Goal: Task Accomplishment & Management: Use online tool/utility

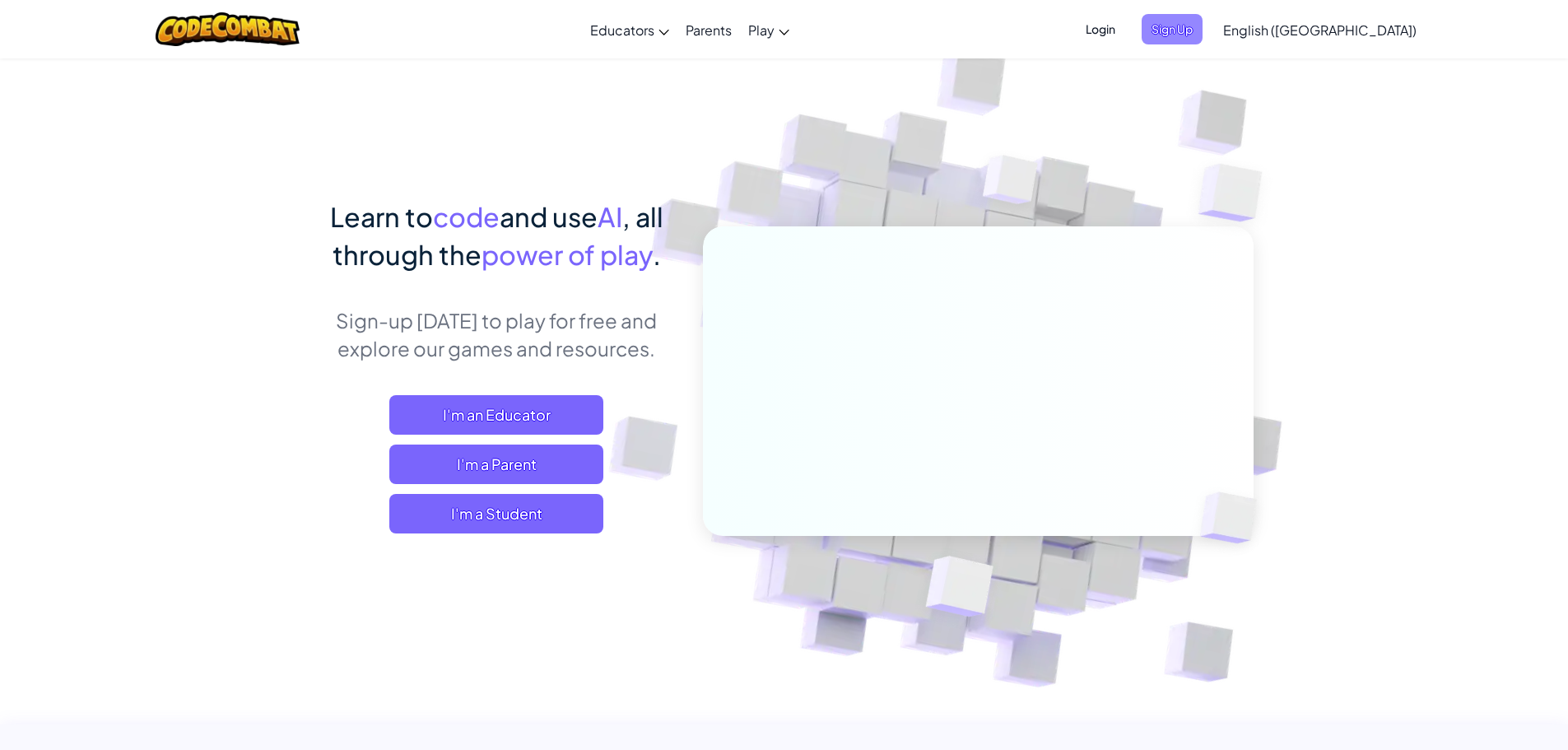
click at [1203, 30] on span "Sign Up" at bounding box center [1172, 29] width 61 height 31
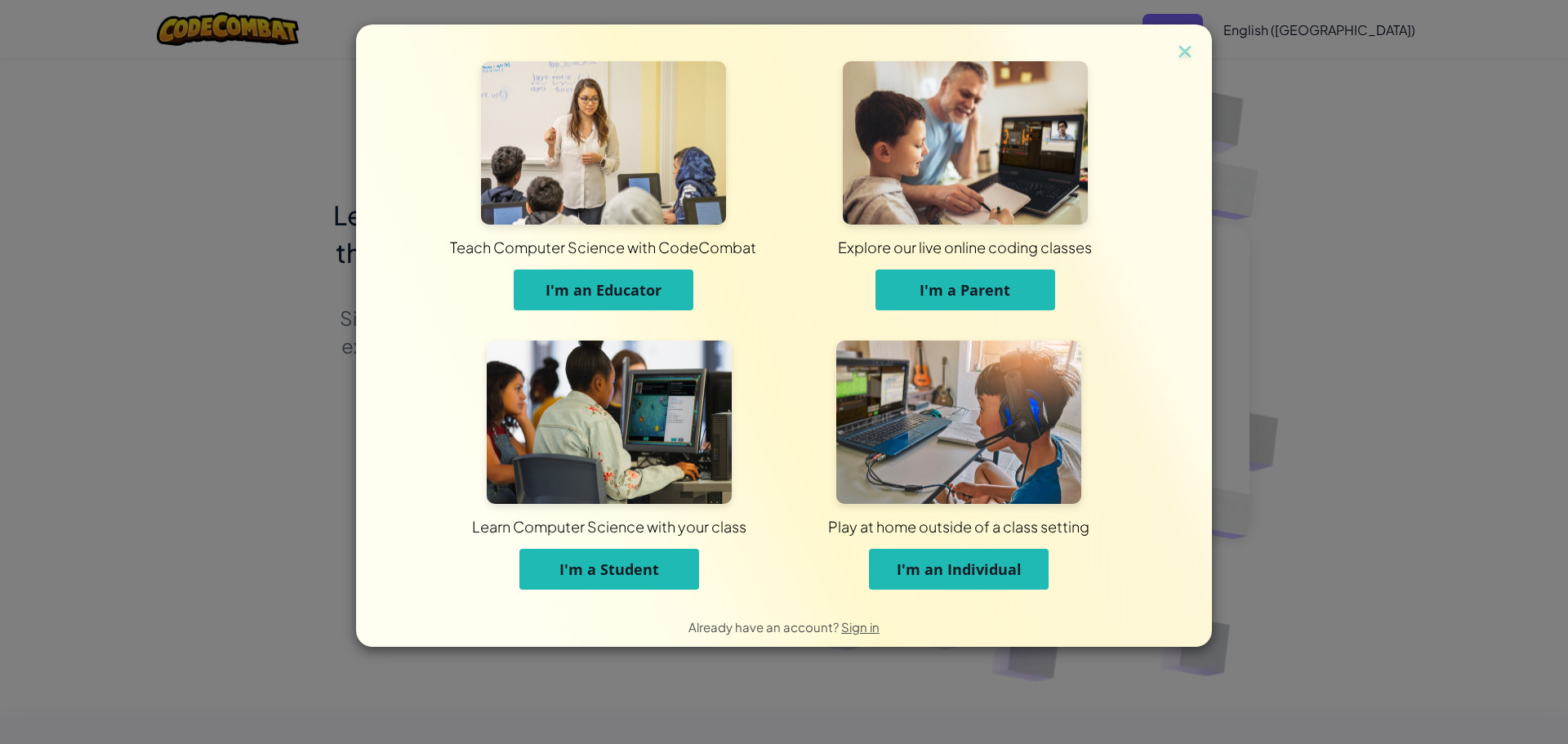
click at [573, 549] on button "I'm a Student" at bounding box center [610, 569] width 180 height 41
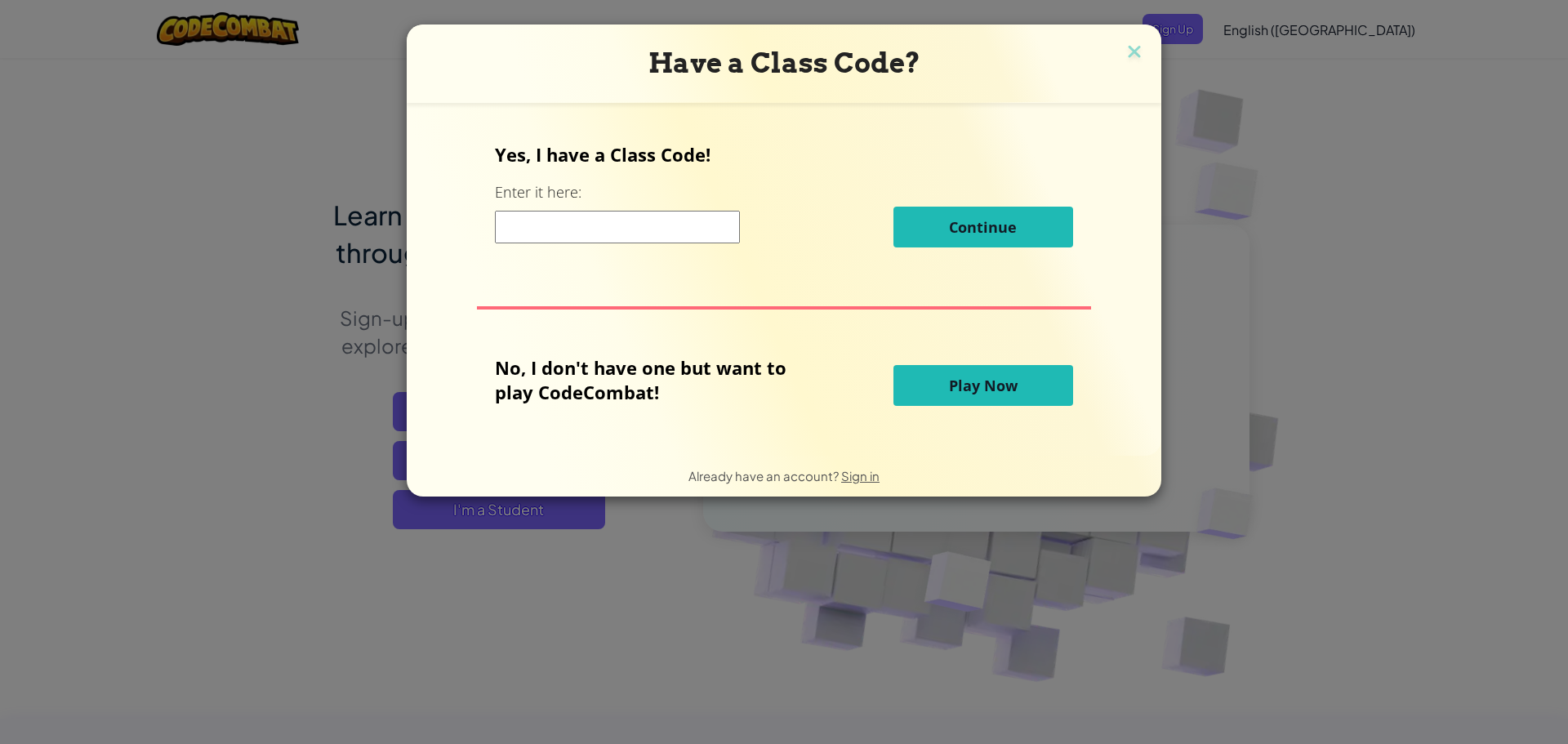
click at [513, 208] on div "Continue" at bounding box center [783, 227] width 577 height 41
click at [499, 228] on input at bounding box center [617, 226] width 245 height 32
type input "WatchFarmPan"
click at [967, 245] on div "Yes, I have a Class Code! Enter it here: WatchFarmPan Continue" at bounding box center [783, 200] width 577 height 118
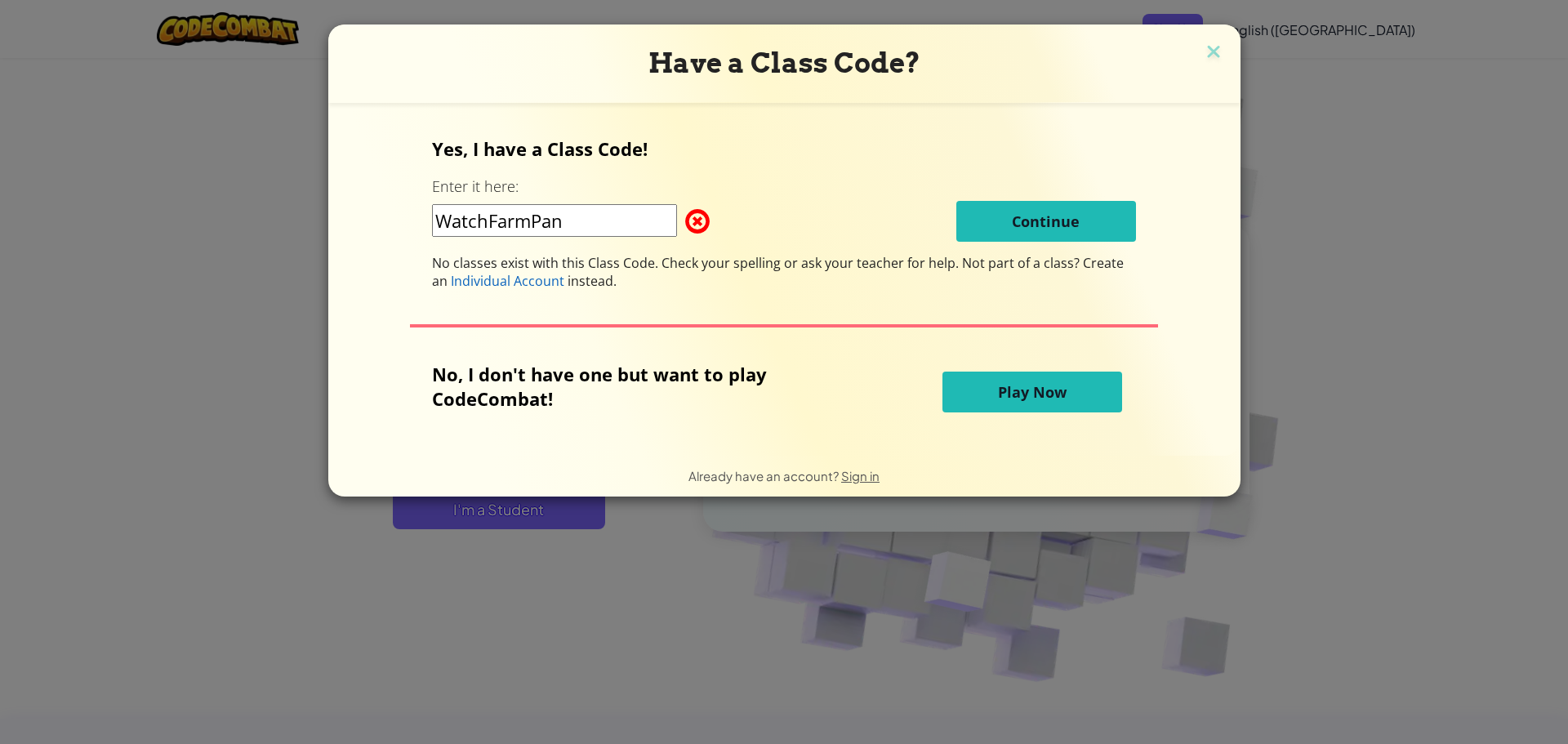
click at [642, 225] on input "WatchFarmPan" at bounding box center [554, 220] width 245 height 32
click at [1214, 58] on img at bounding box center [1213, 53] width 21 height 24
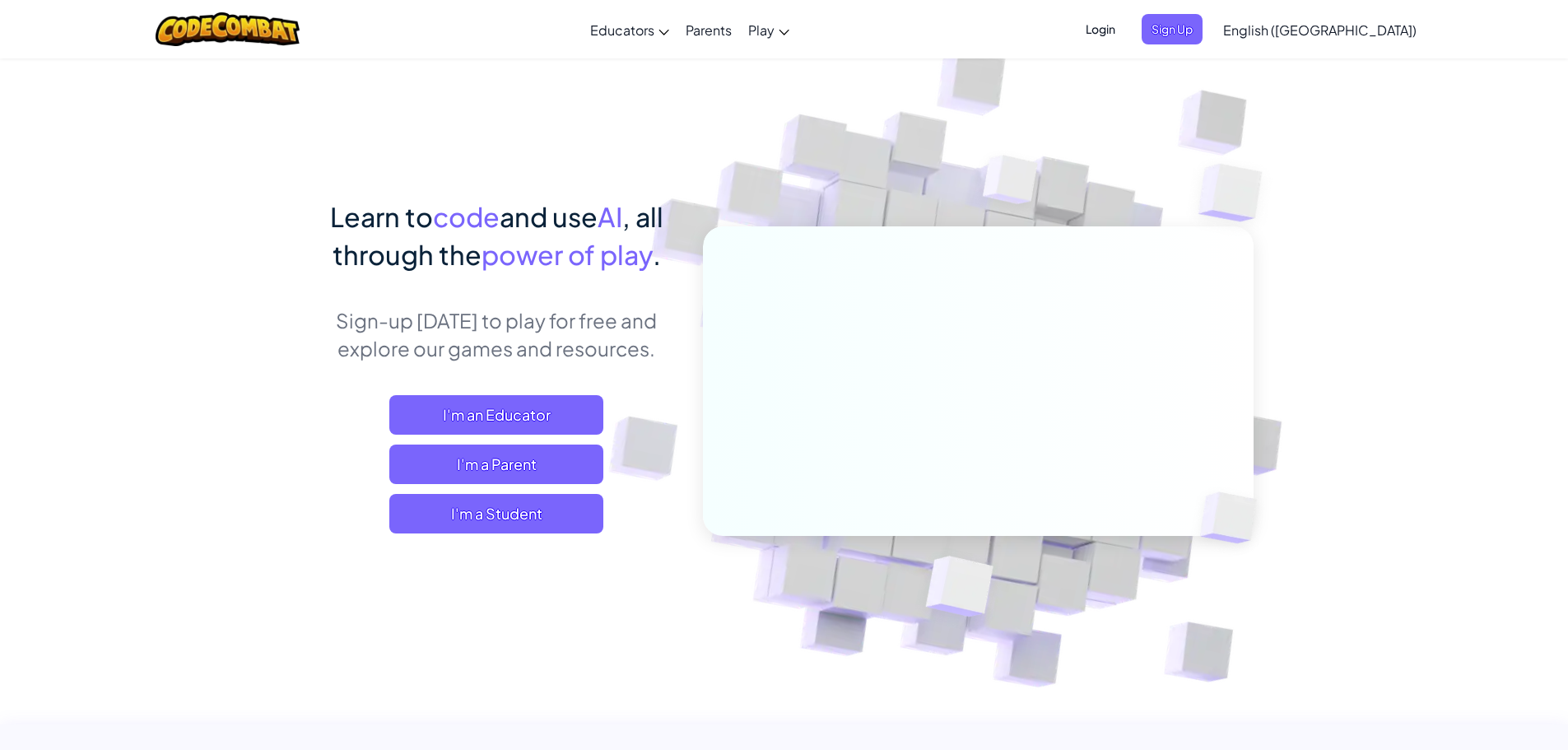
click at [1125, 31] on span "Login" at bounding box center [1100, 29] width 49 height 31
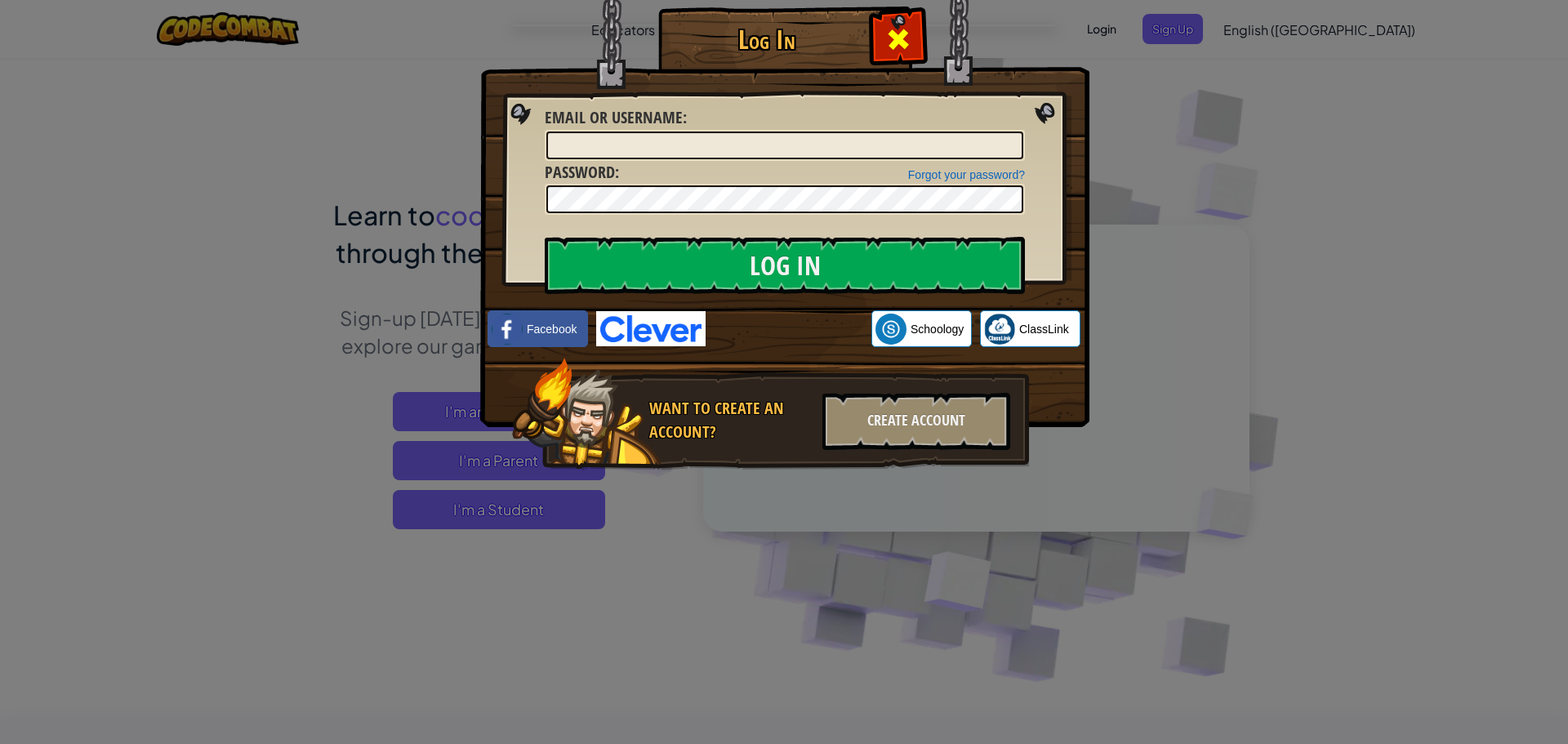
click at [909, 49] on span at bounding box center [898, 39] width 26 height 26
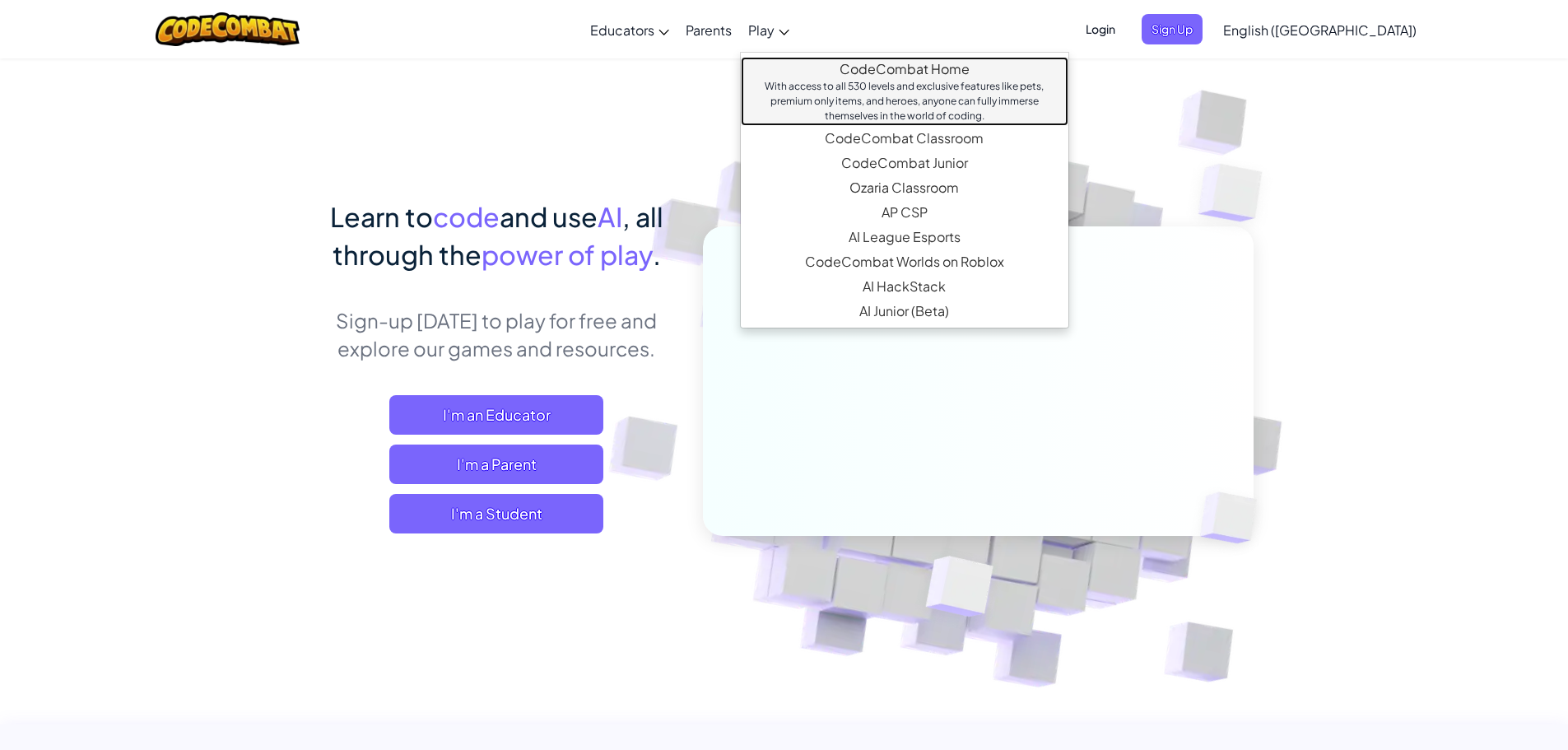
click at [858, 77] on link "CodeCombat Home With access to all 530 levels and exclusive features like pets,…" at bounding box center [904, 92] width 328 height 69
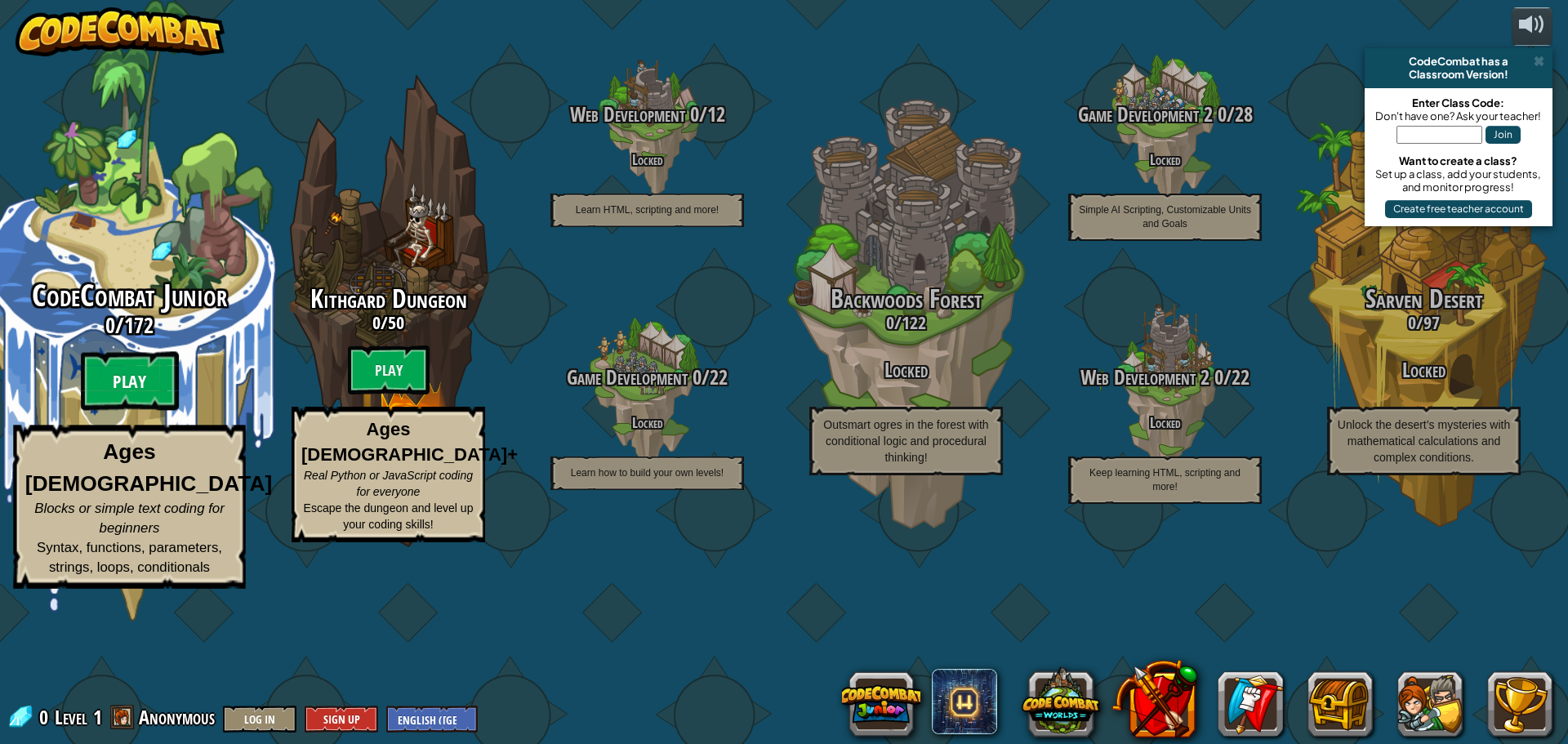
click at [116, 410] on btn "Play" at bounding box center [130, 381] width 98 height 58
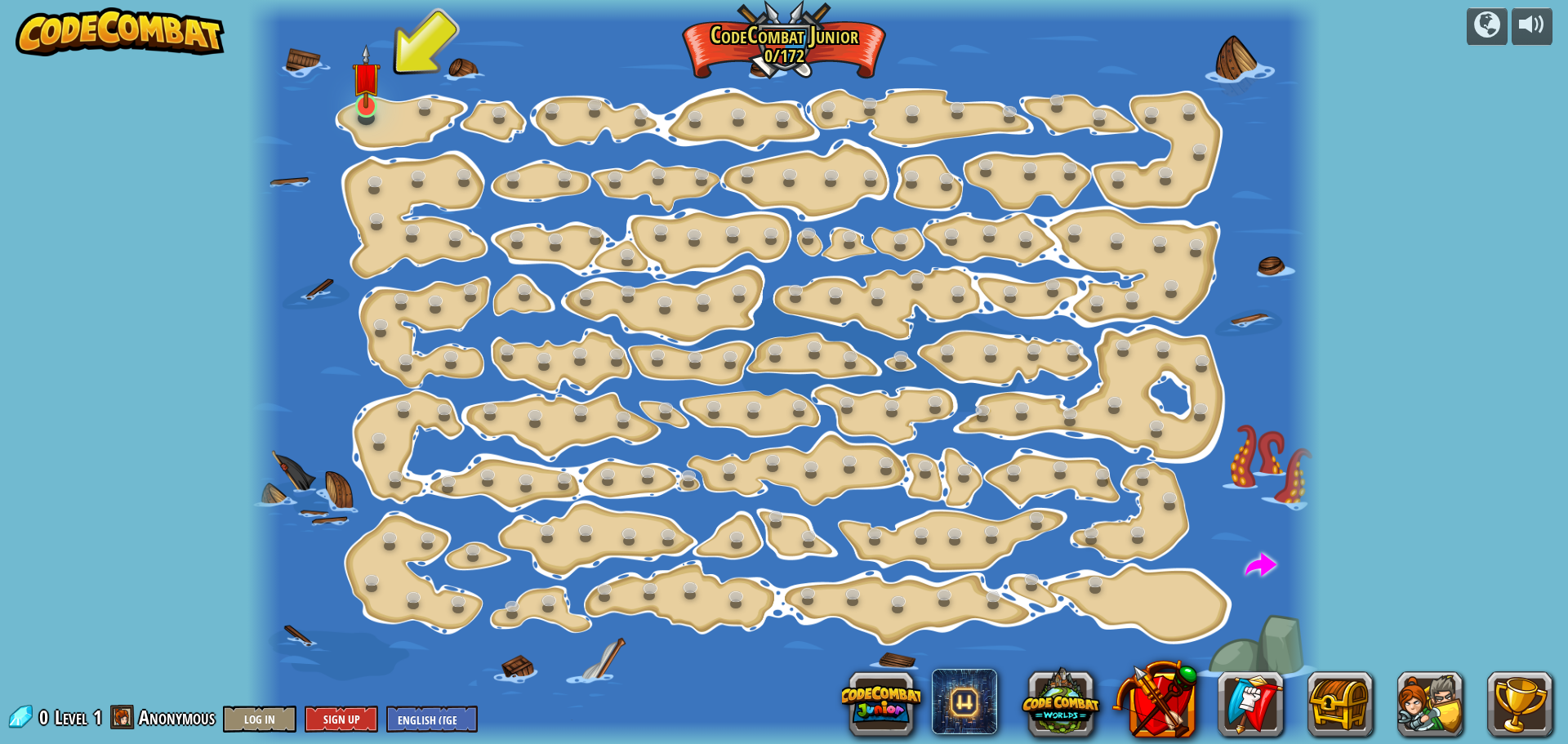
click at [352, 116] on div "Step Change (Locked) Change step arguments. Go Smart (Locked) Now we're really …" at bounding box center [783, 372] width 1072 height 744
click at [365, 100] on img at bounding box center [366, 77] width 28 height 65
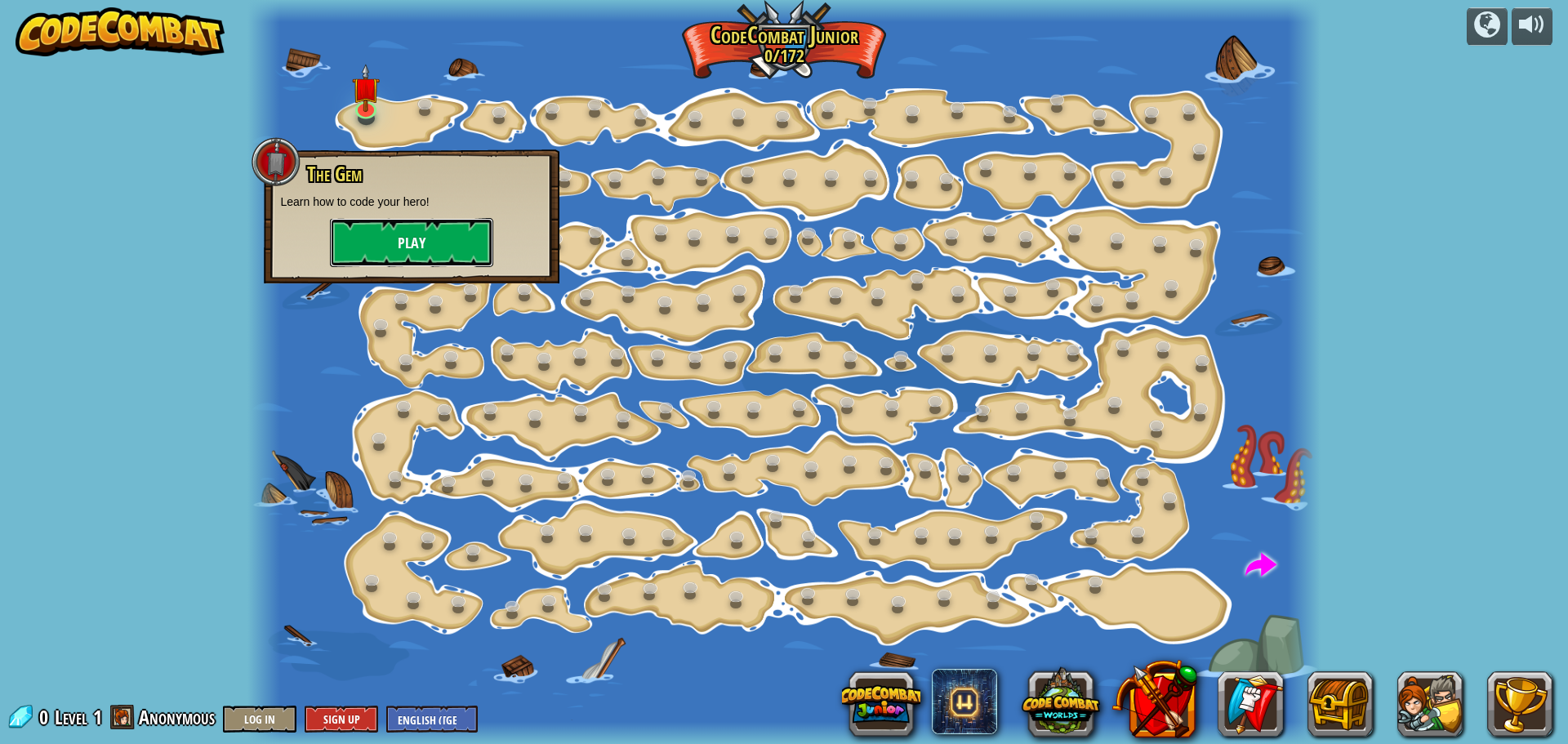
click at [378, 241] on button "Play" at bounding box center [411, 242] width 163 height 49
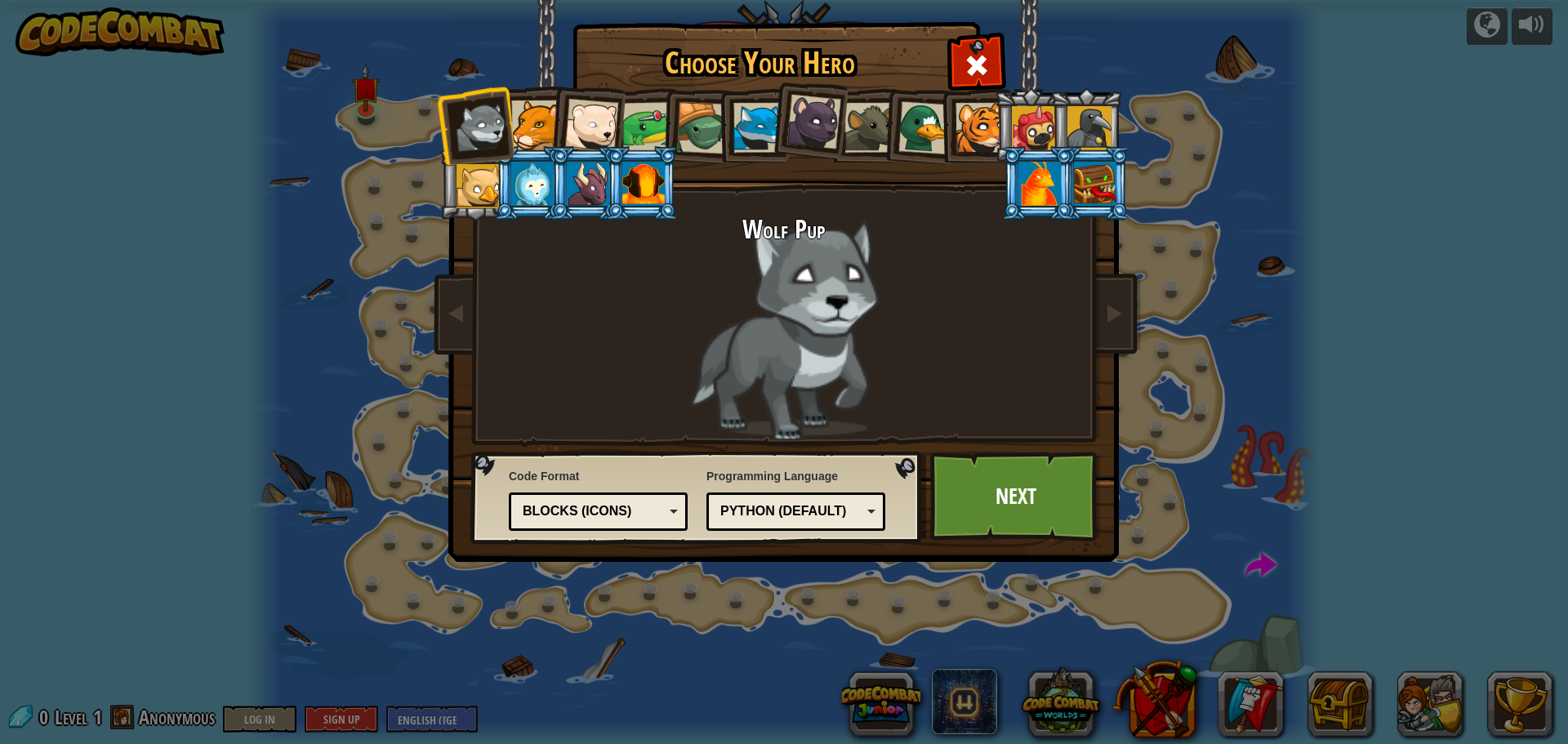
click at [522, 126] on div at bounding box center [537, 125] width 50 height 50
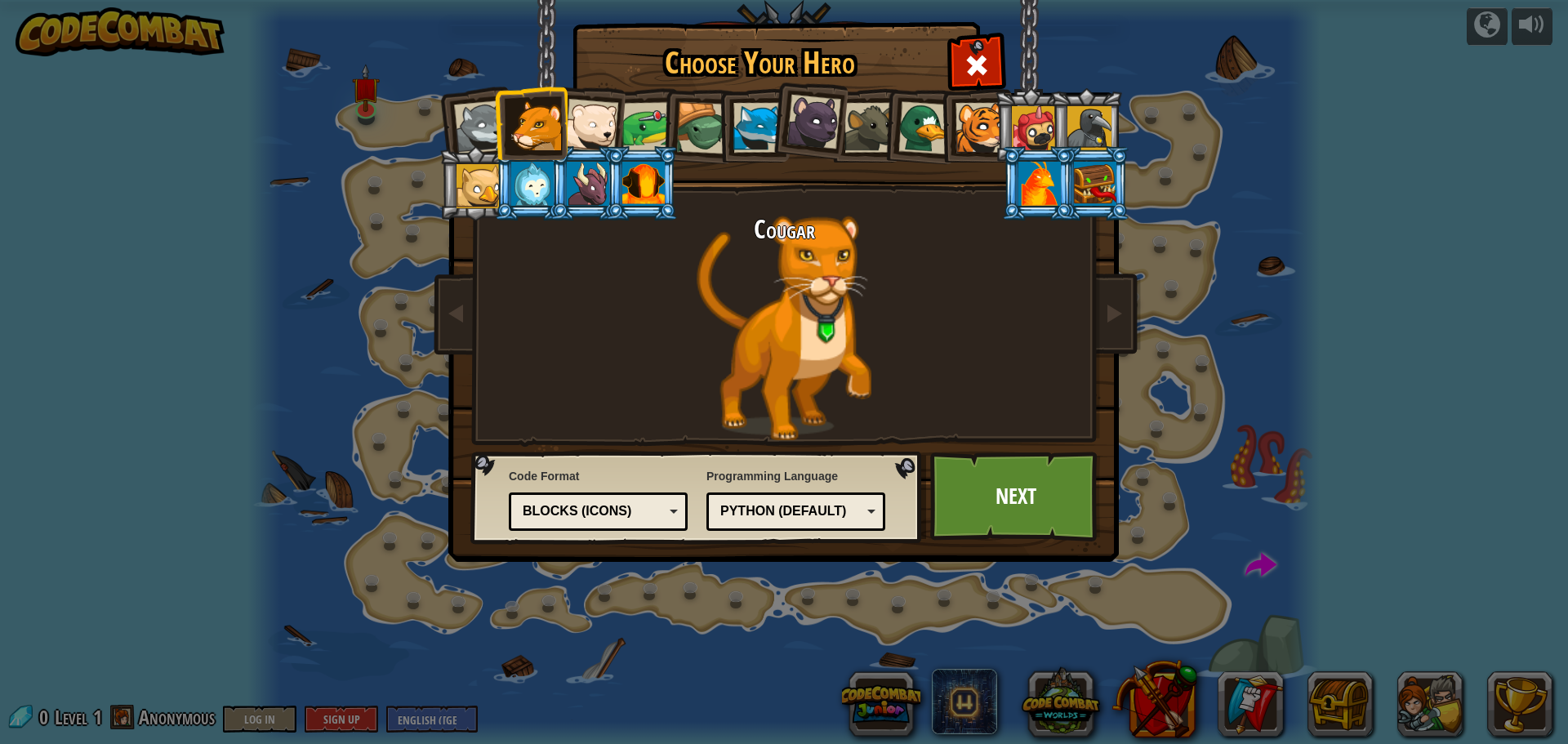
click at [630, 173] on div at bounding box center [644, 184] width 43 height 44
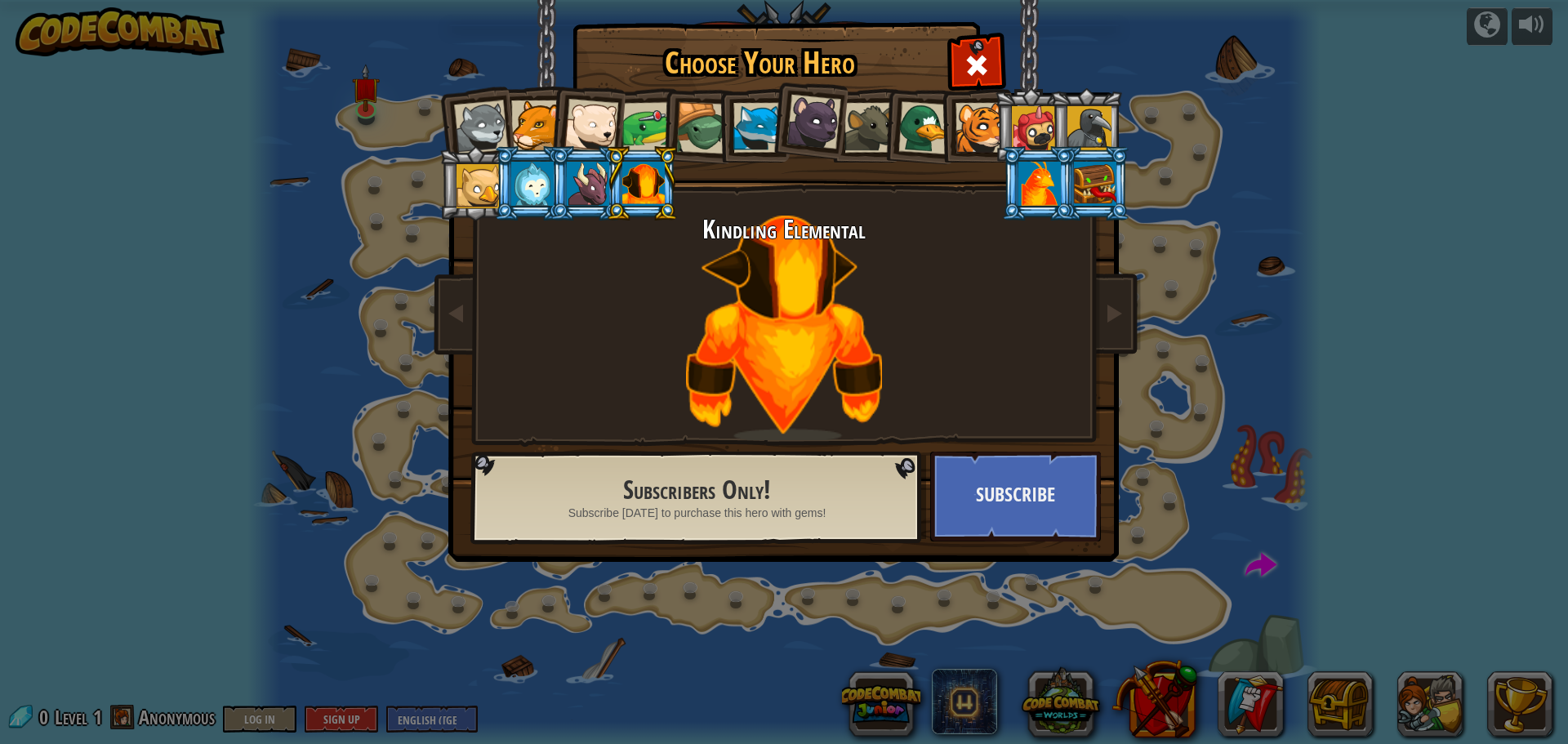
click at [493, 173] on div at bounding box center [479, 186] width 44 height 44
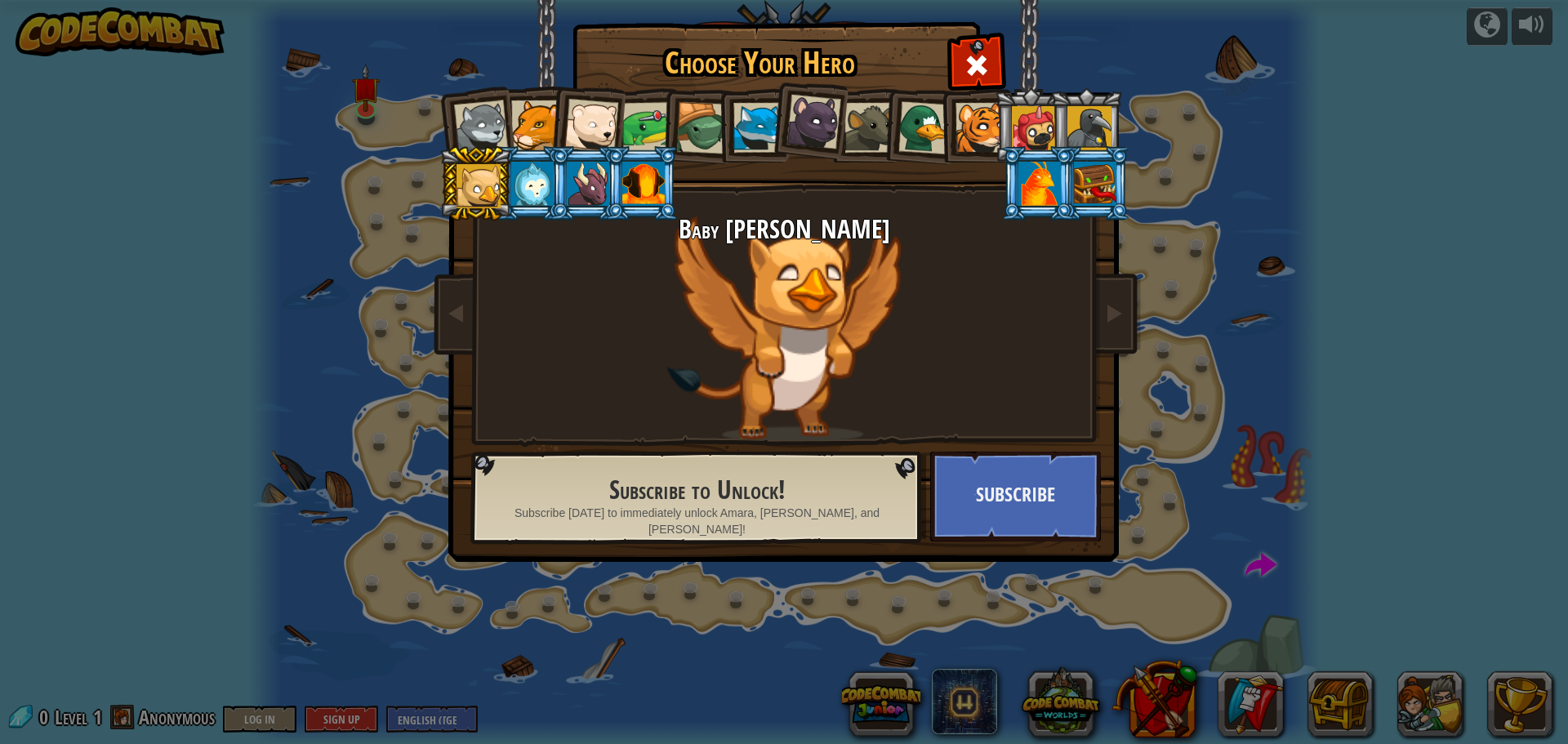
click at [1027, 148] on li at bounding box center [1038, 183] width 73 height 74
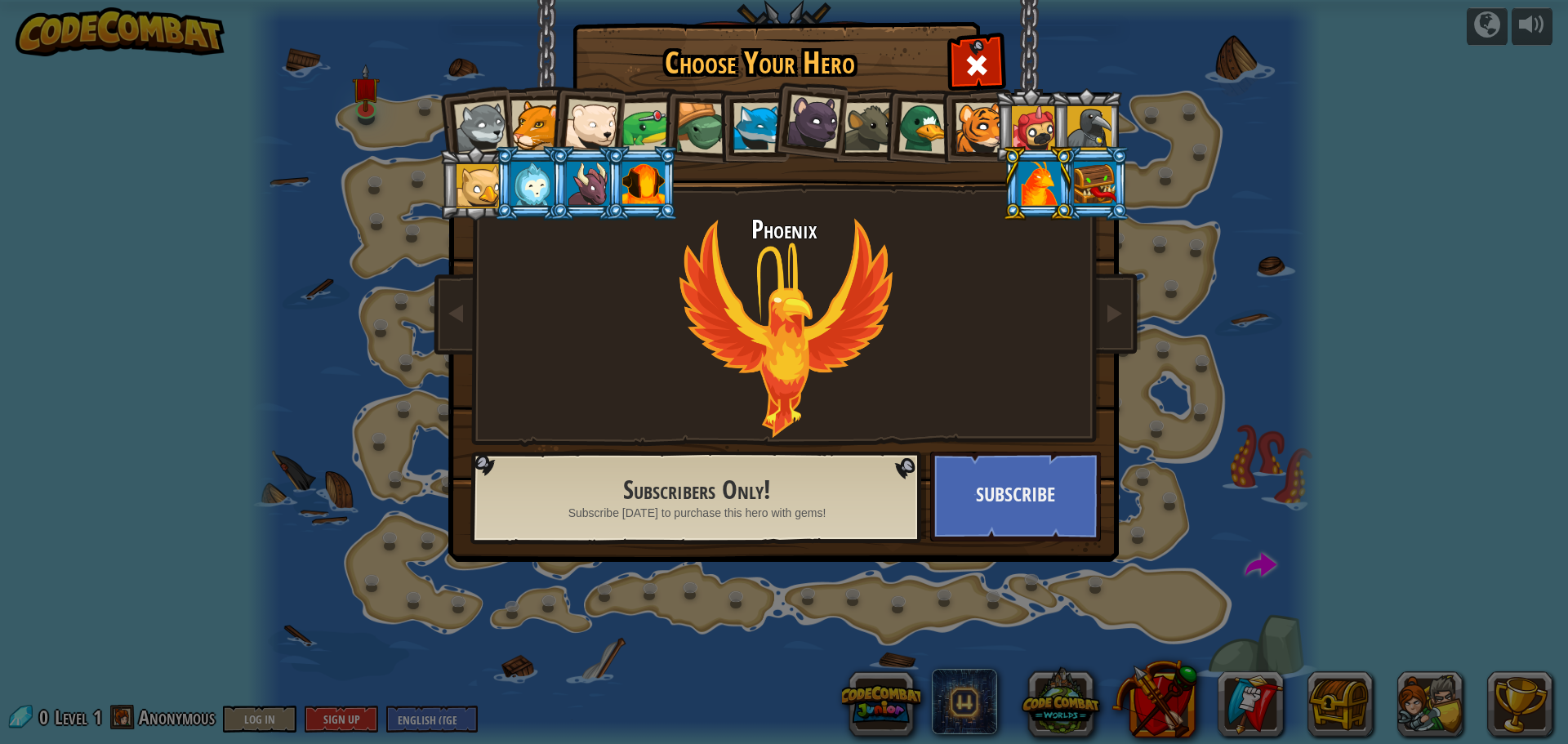
click at [997, 139] on li at bounding box center [1031, 125] width 73 height 74
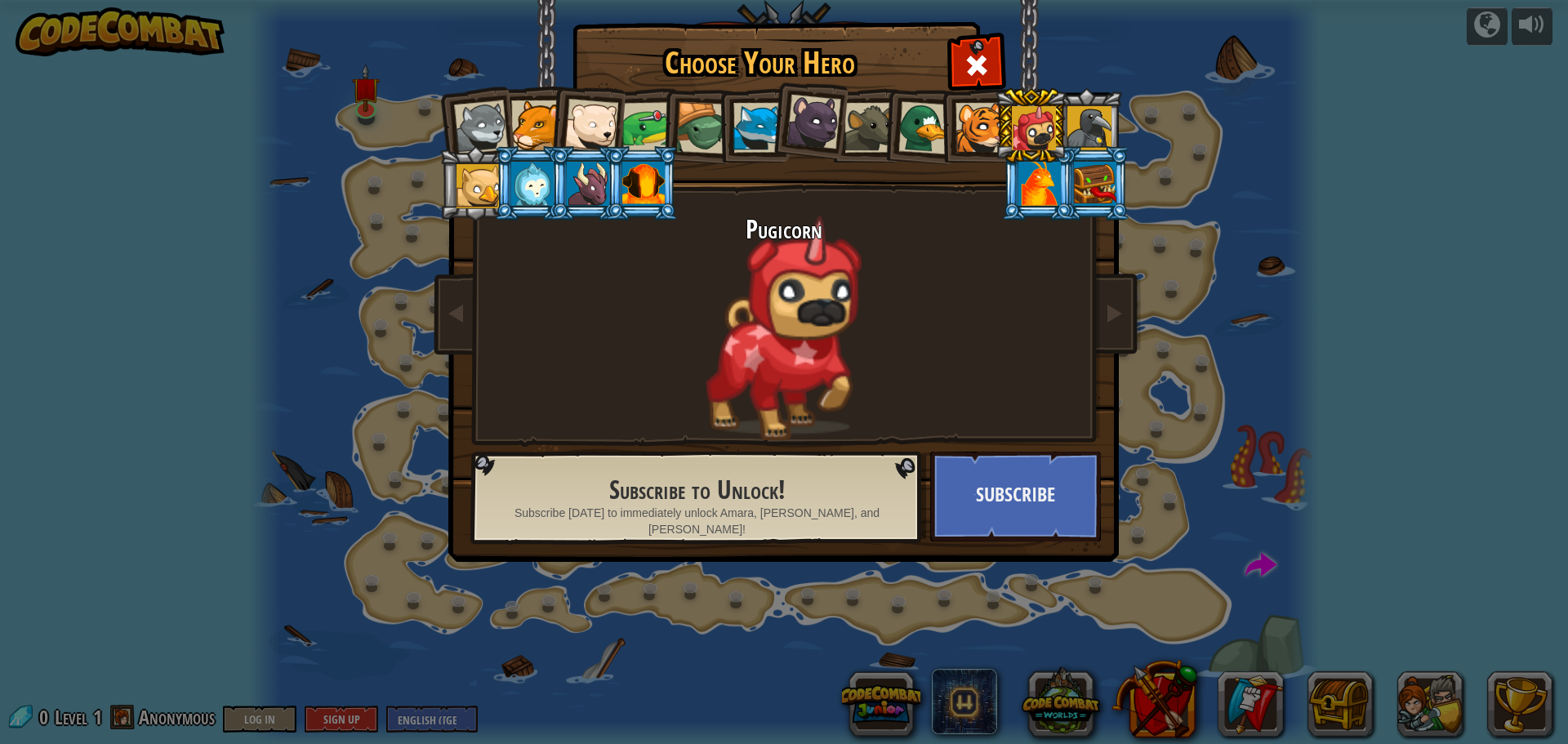
click at [874, 144] on div at bounding box center [869, 128] width 50 height 50
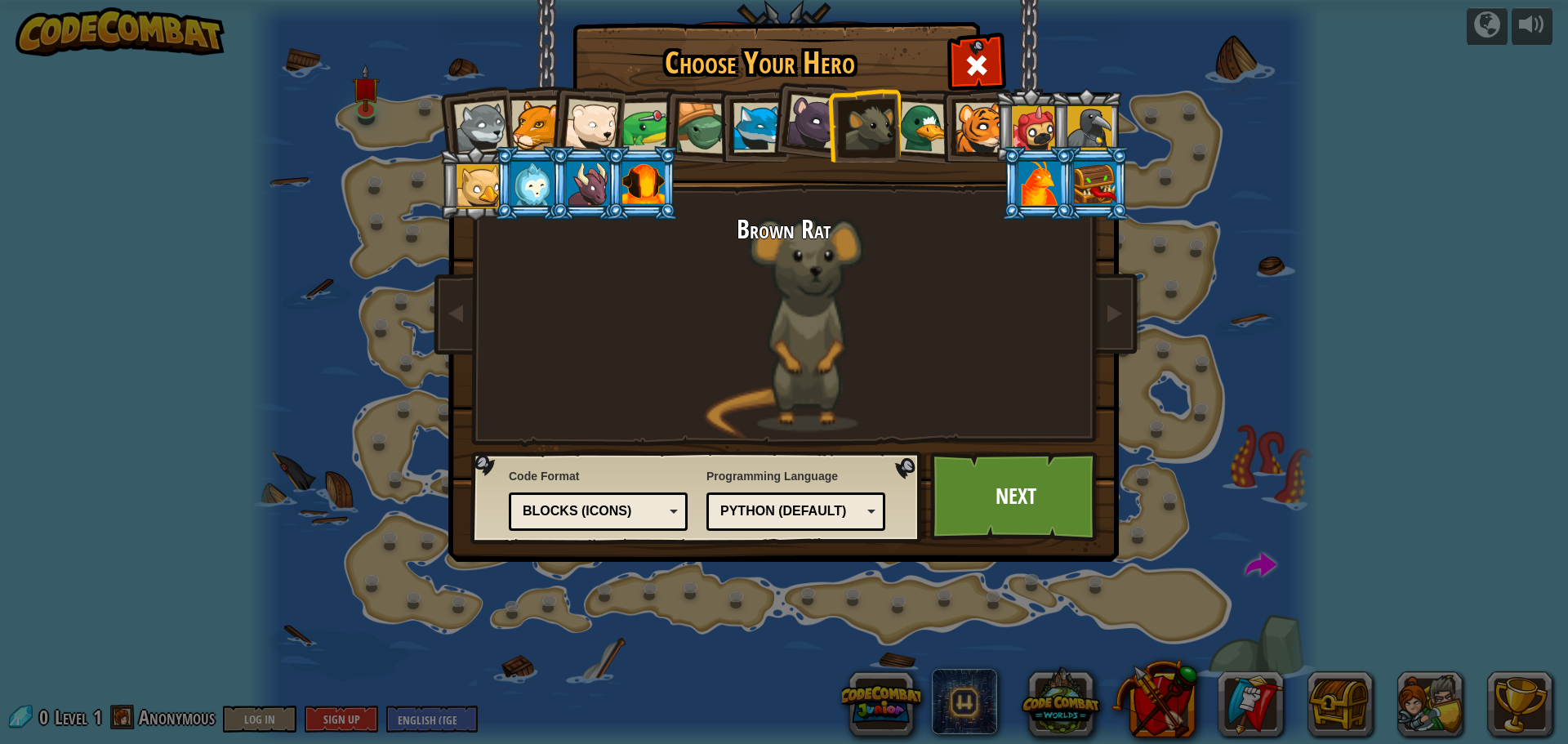
click at [1006, 134] on li at bounding box center [1031, 125] width 73 height 74
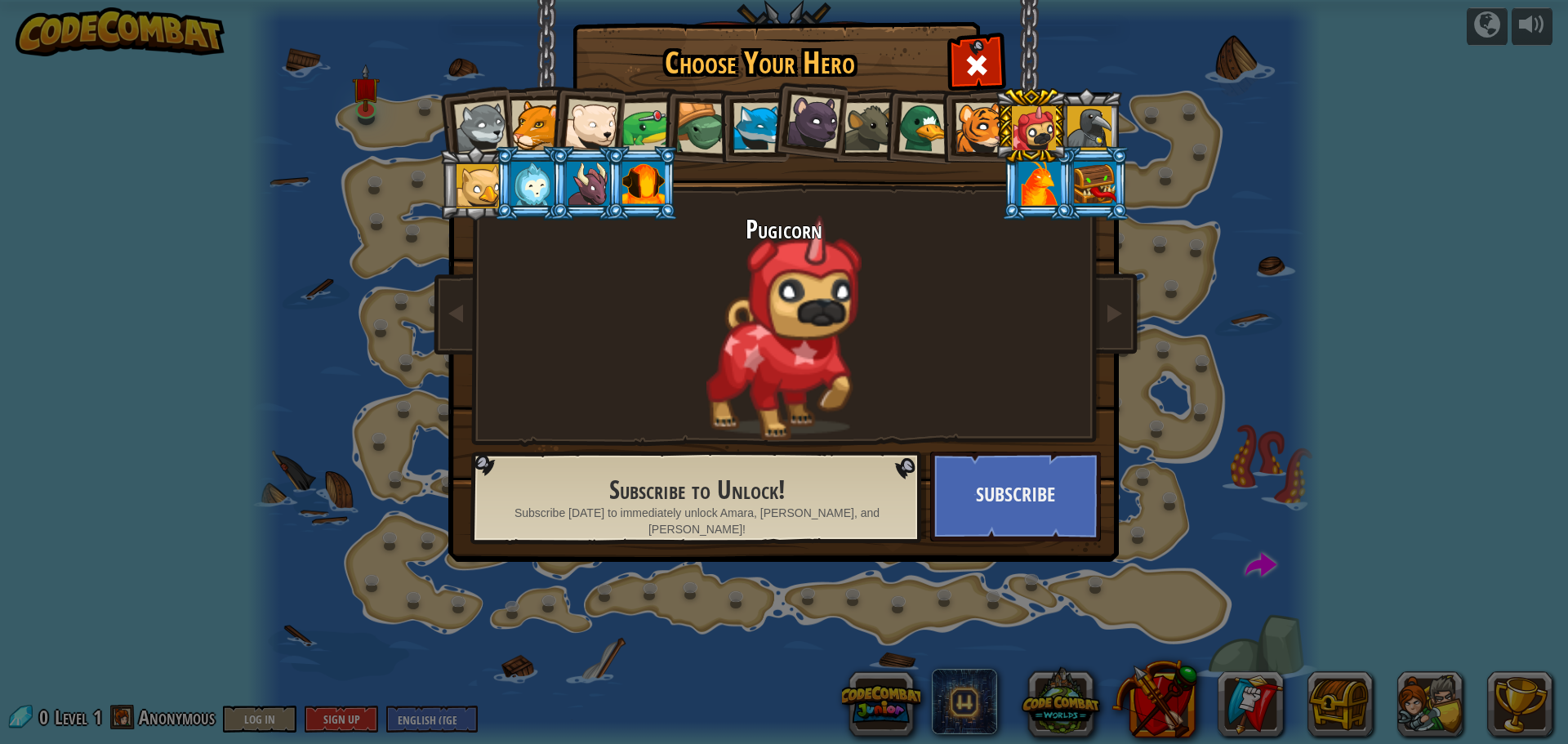
click at [953, 143] on li at bounding box center [975, 125] width 73 height 74
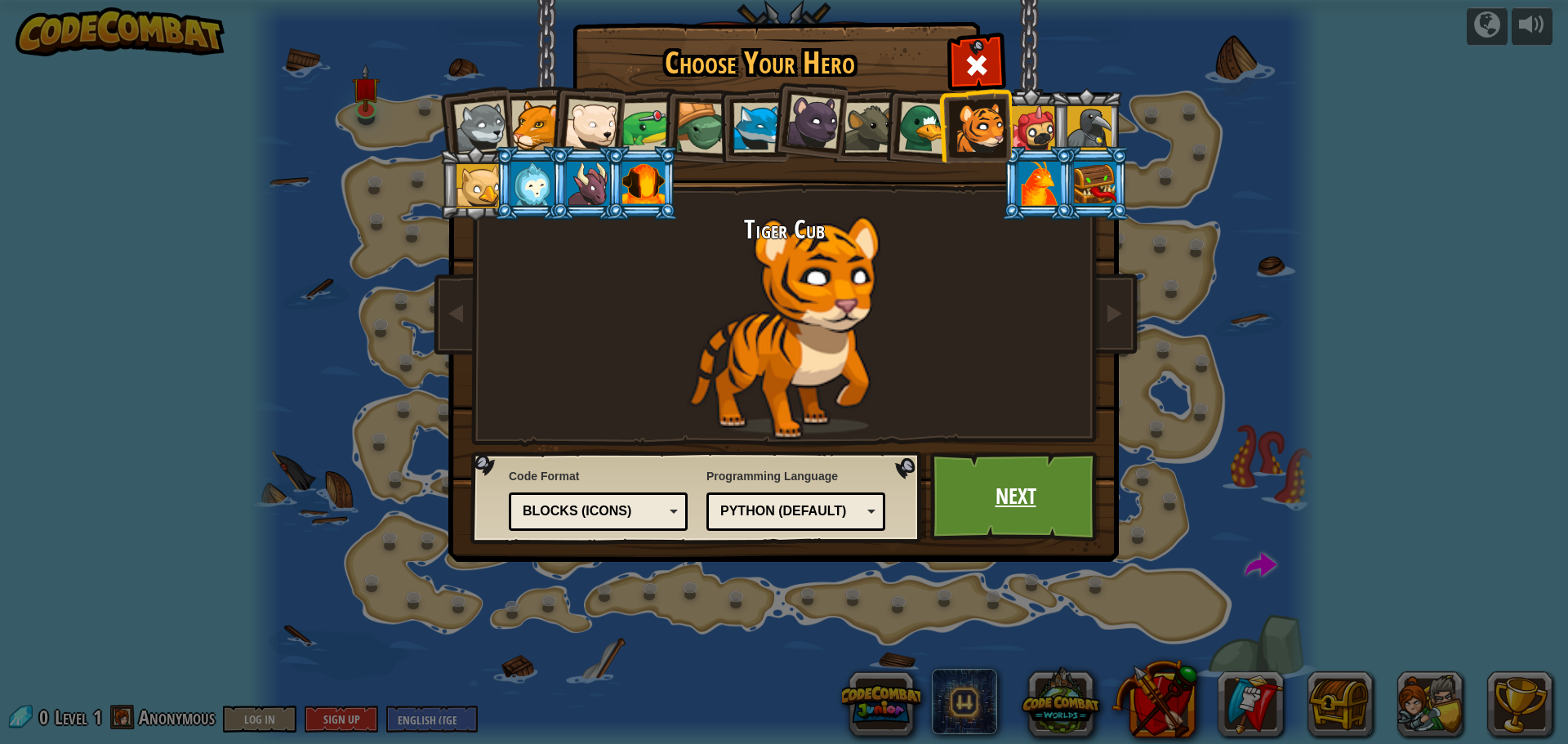
click at [1006, 503] on link "Next" at bounding box center [1016, 496] width 171 height 90
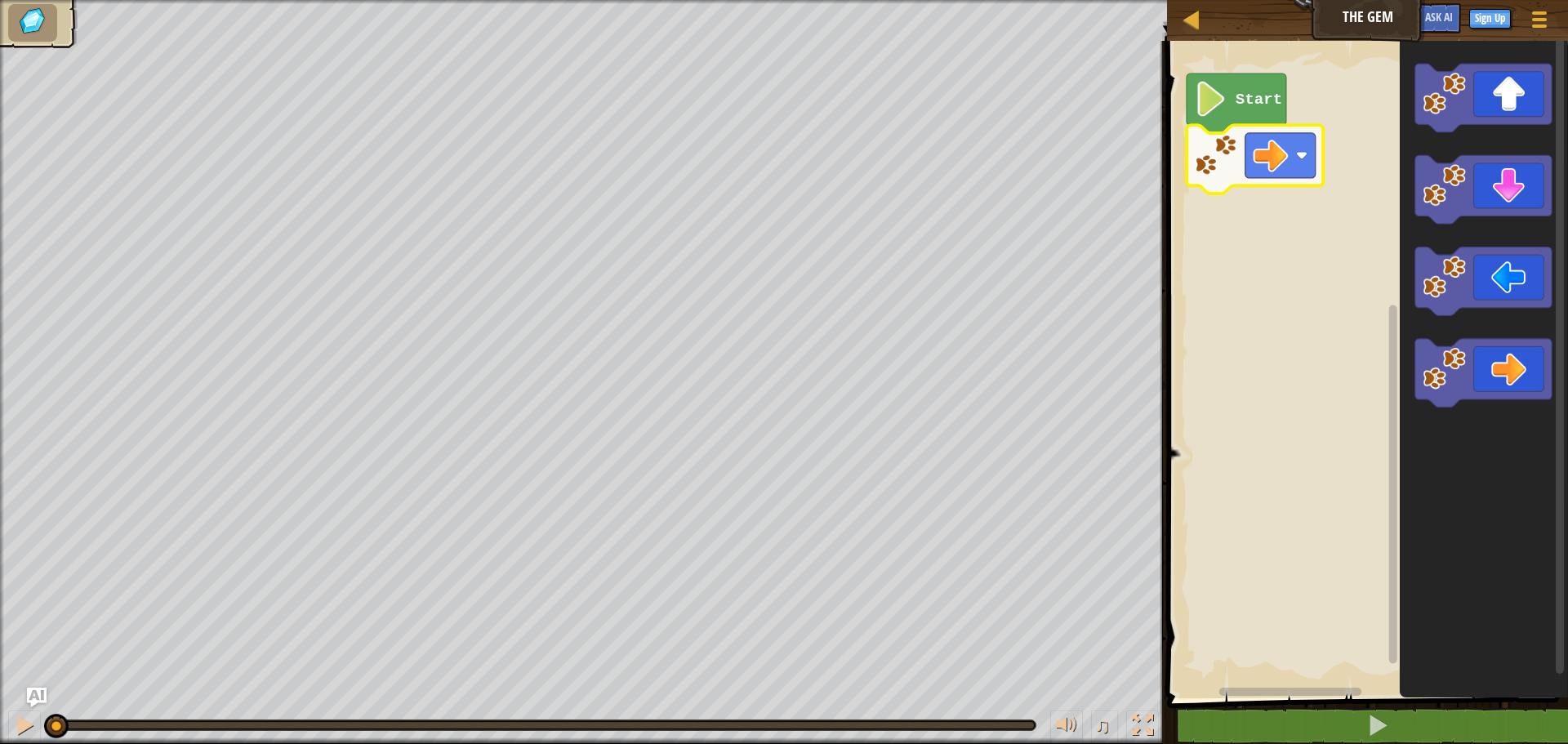
click at [1213, 95] on image "Blockly Workspace" at bounding box center [1212, 99] width 33 height 35
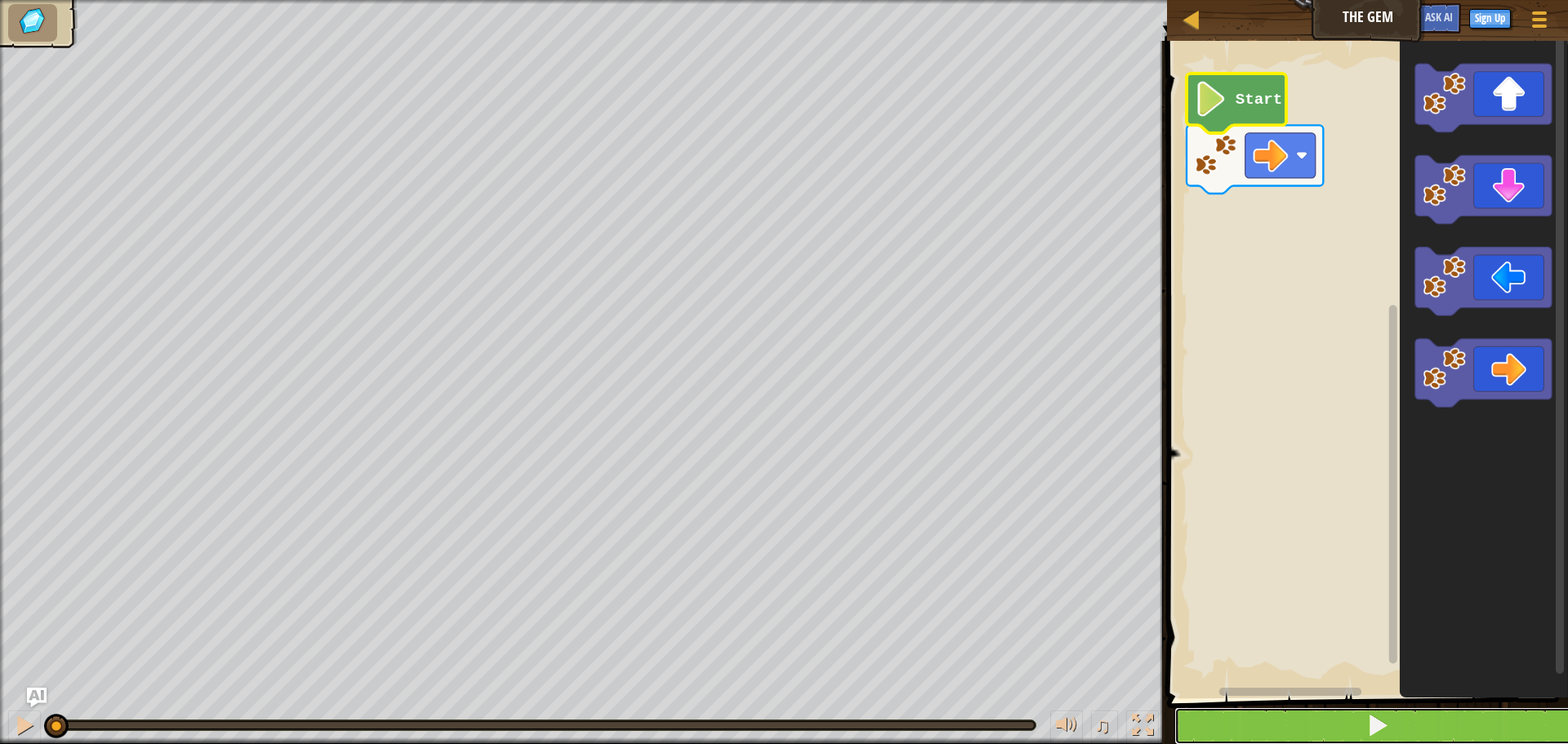
click at [1389, 712] on button at bounding box center [1377, 725] width 406 height 38
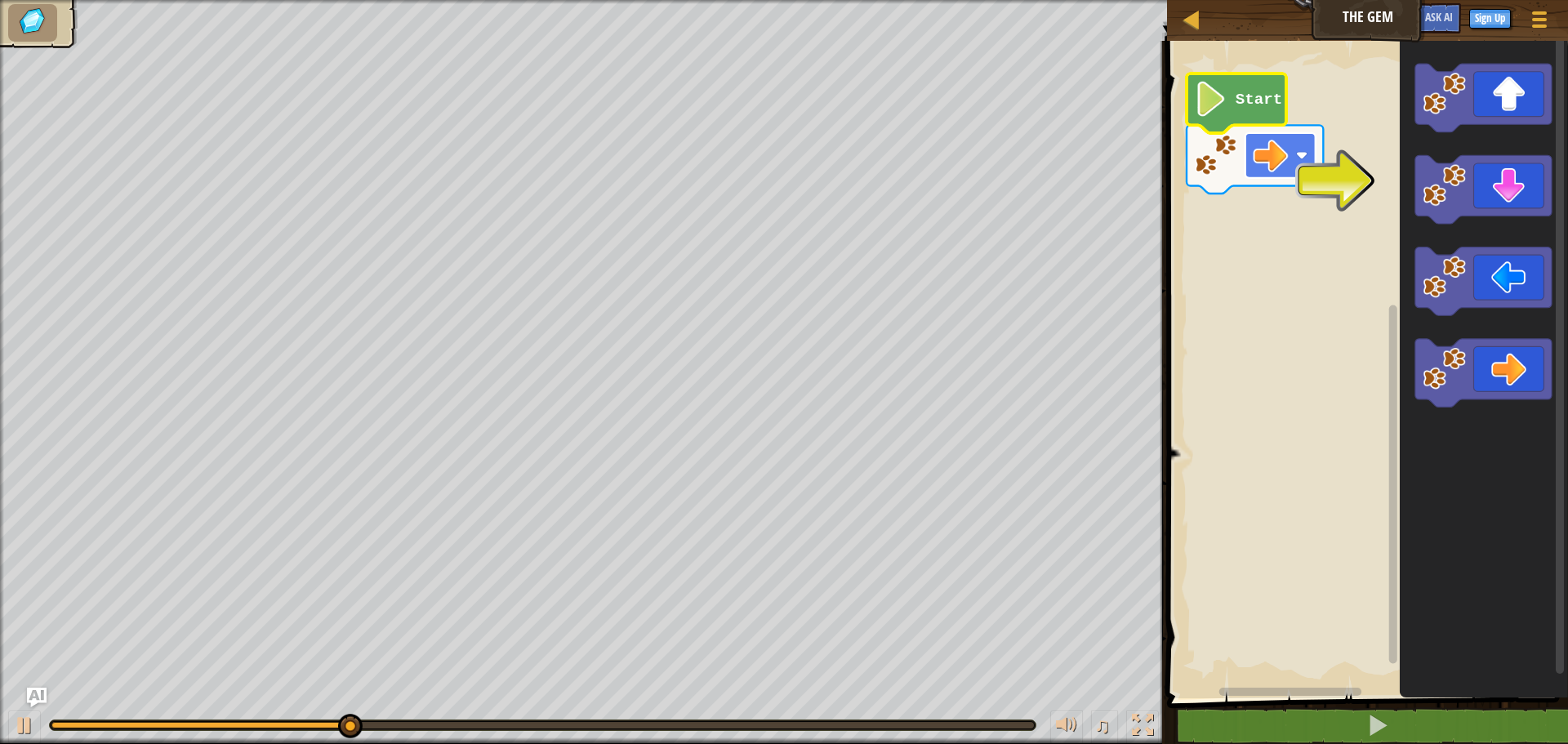
click at [1303, 158] on image "Blockly Workspace" at bounding box center [1302, 155] width 11 height 11
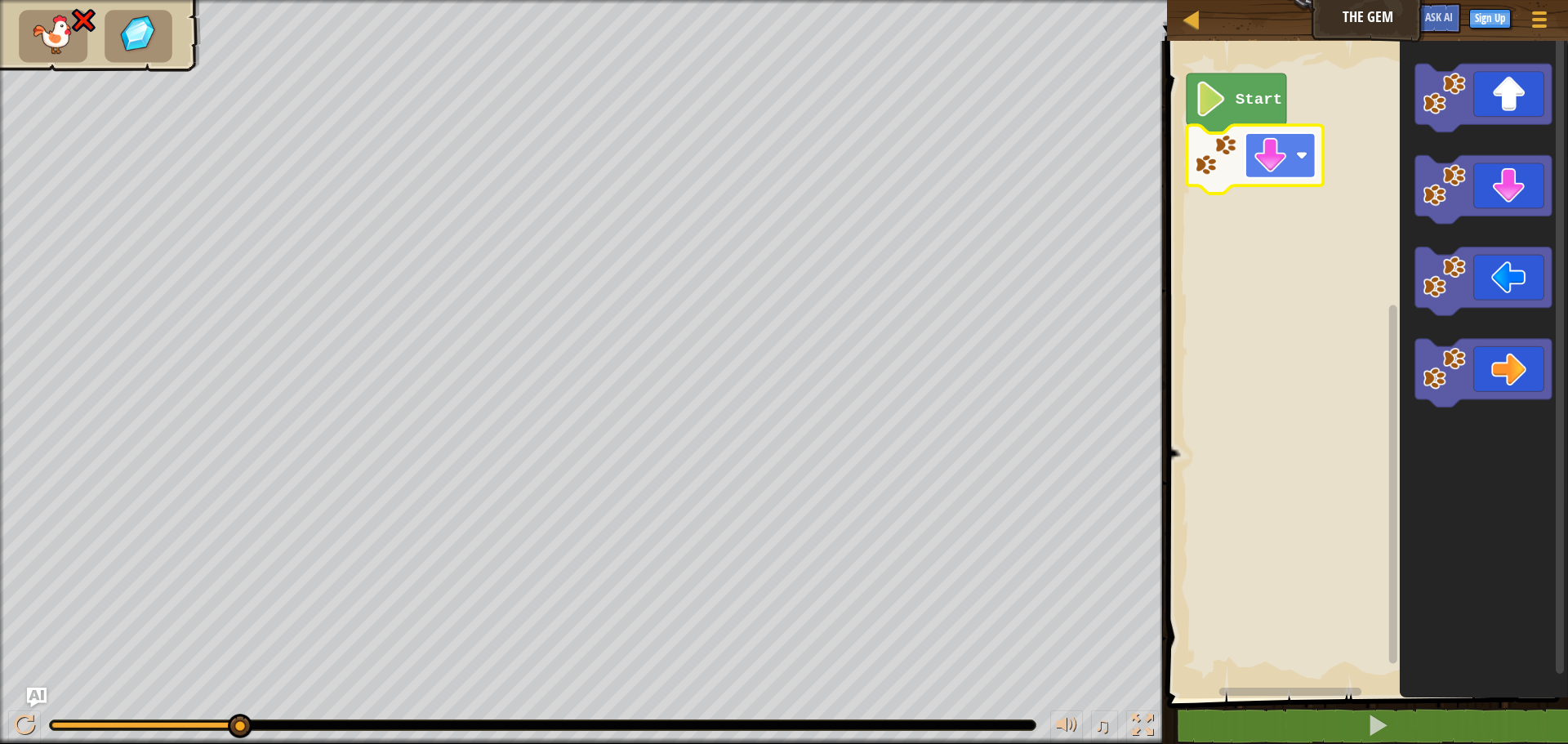
click at [1274, 158] on image "Blockly Workspace" at bounding box center [1271, 156] width 35 height 35
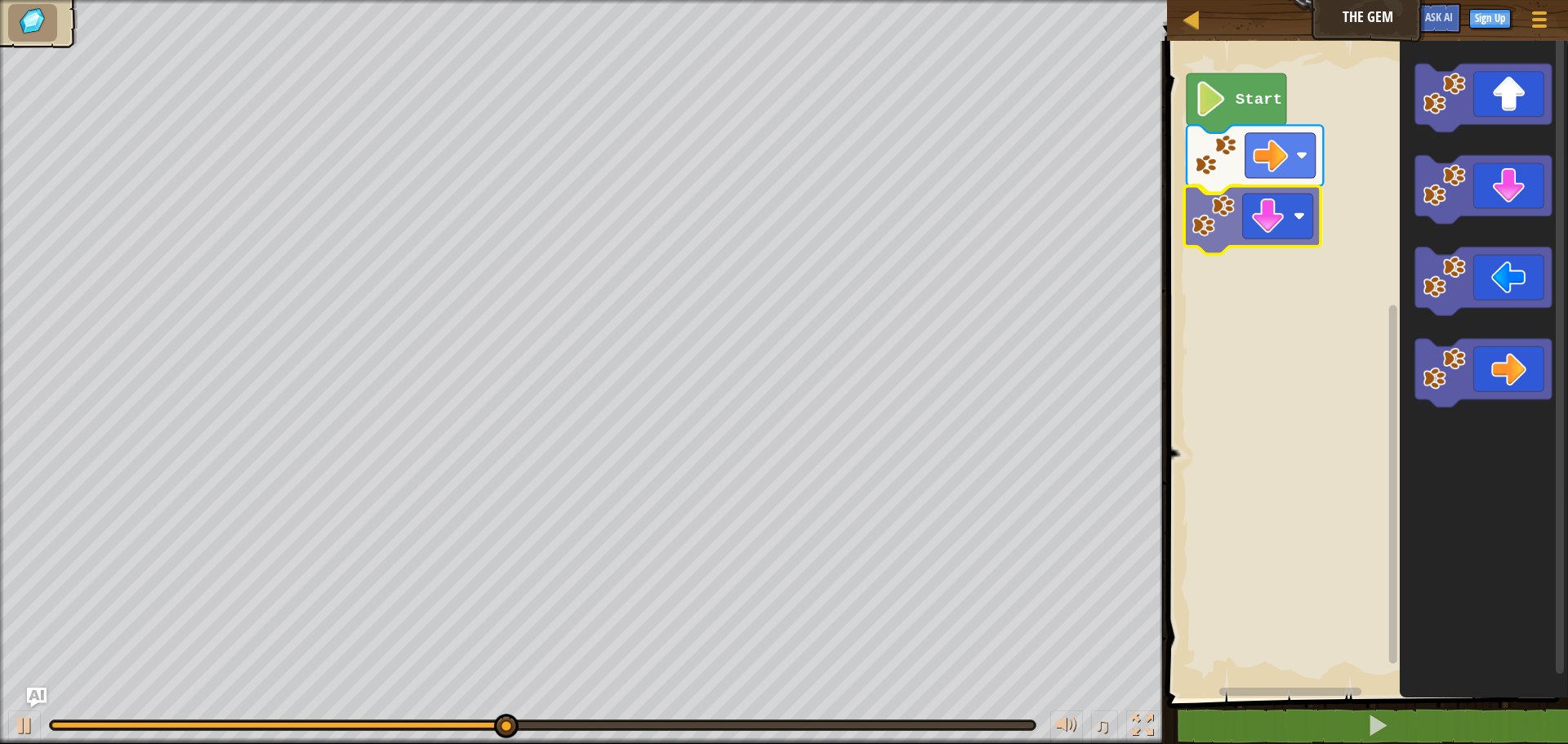
click at [1235, 240] on div "Start" at bounding box center [1365, 365] width 406 height 665
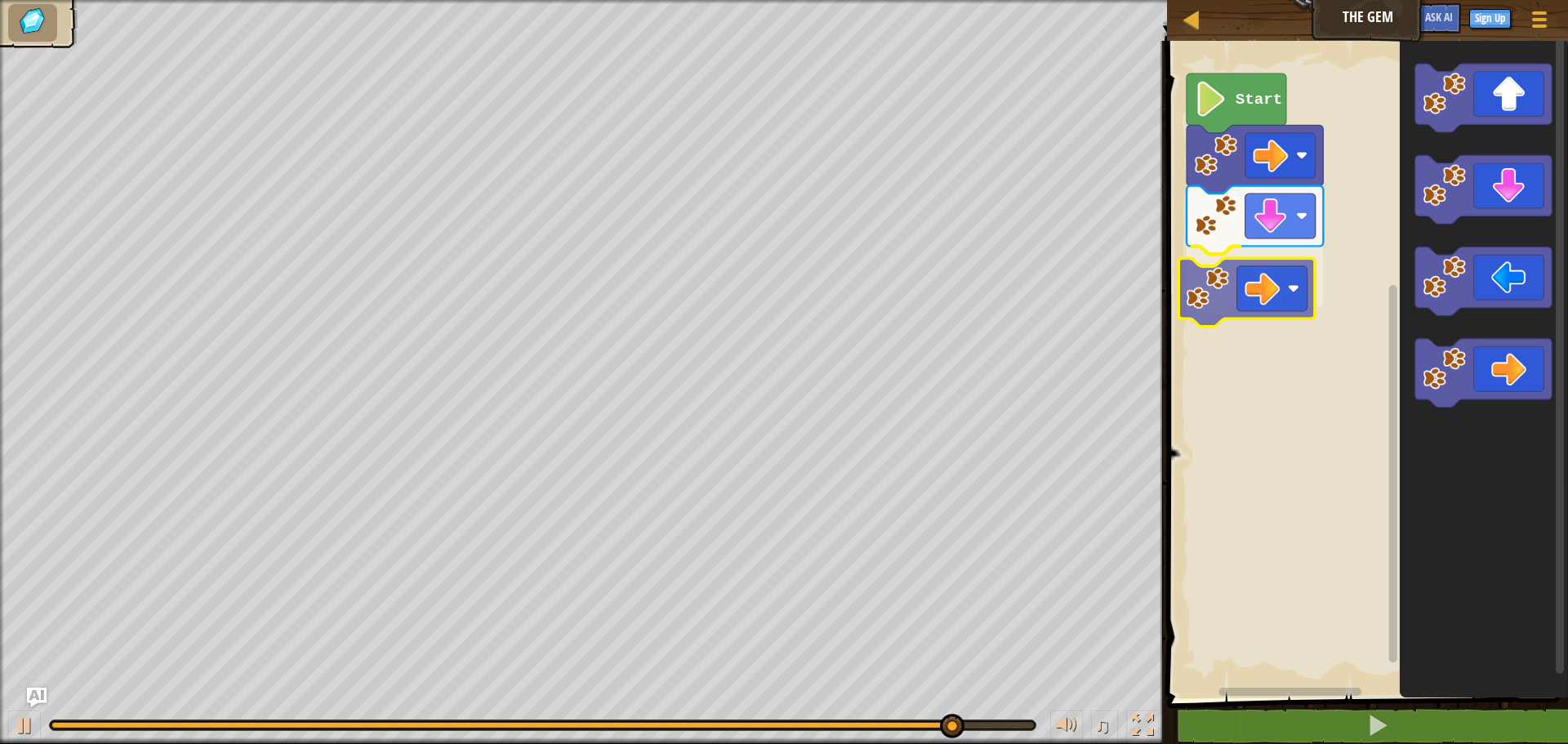
click at [1202, 311] on div "Start" at bounding box center [1365, 365] width 406 height 665
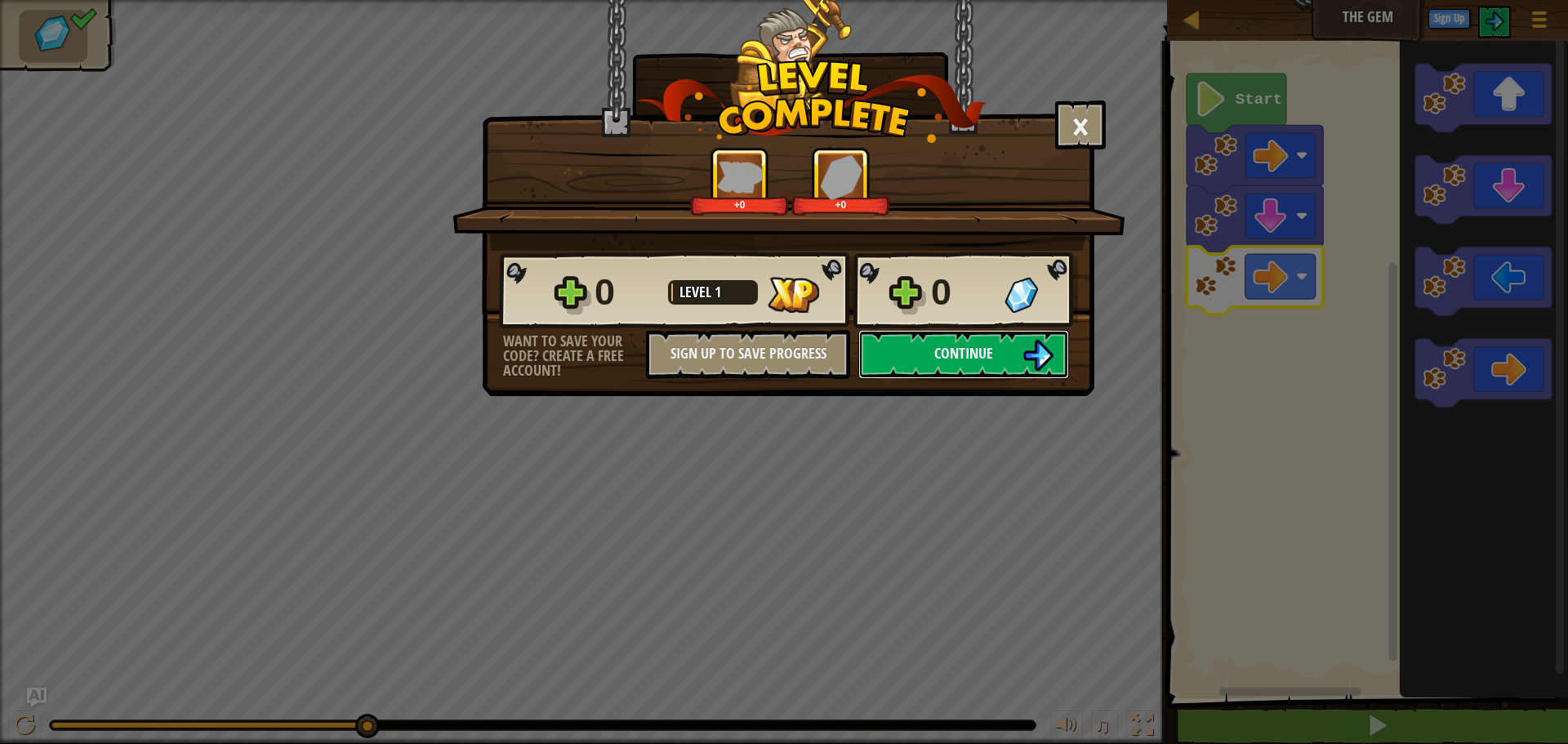
click at [970, 356] on span "Continue" at bounding box center [963, 353] width 58 height 20
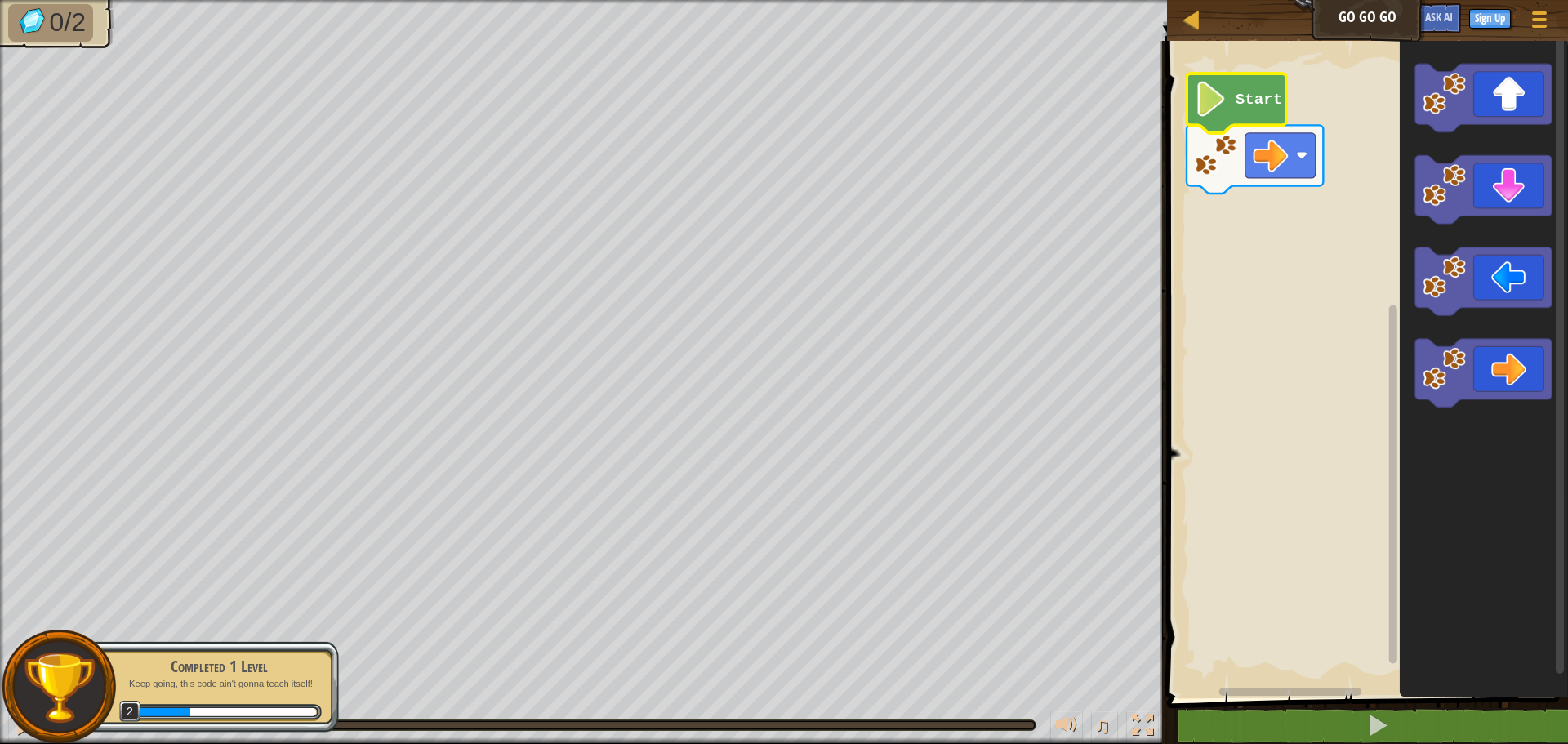
click at [1244, 119] on icon "Blockly Workspace" at bounding box center [1237, 103] width 100 height 59
click at [1210, 115] on image "Blockly Workspace" at bounding box center [1212, 99] width 33 height 35
click at [1210, 116] on image "Blockly Workspace" at bounding box center [1212, 99] width 33 height 35
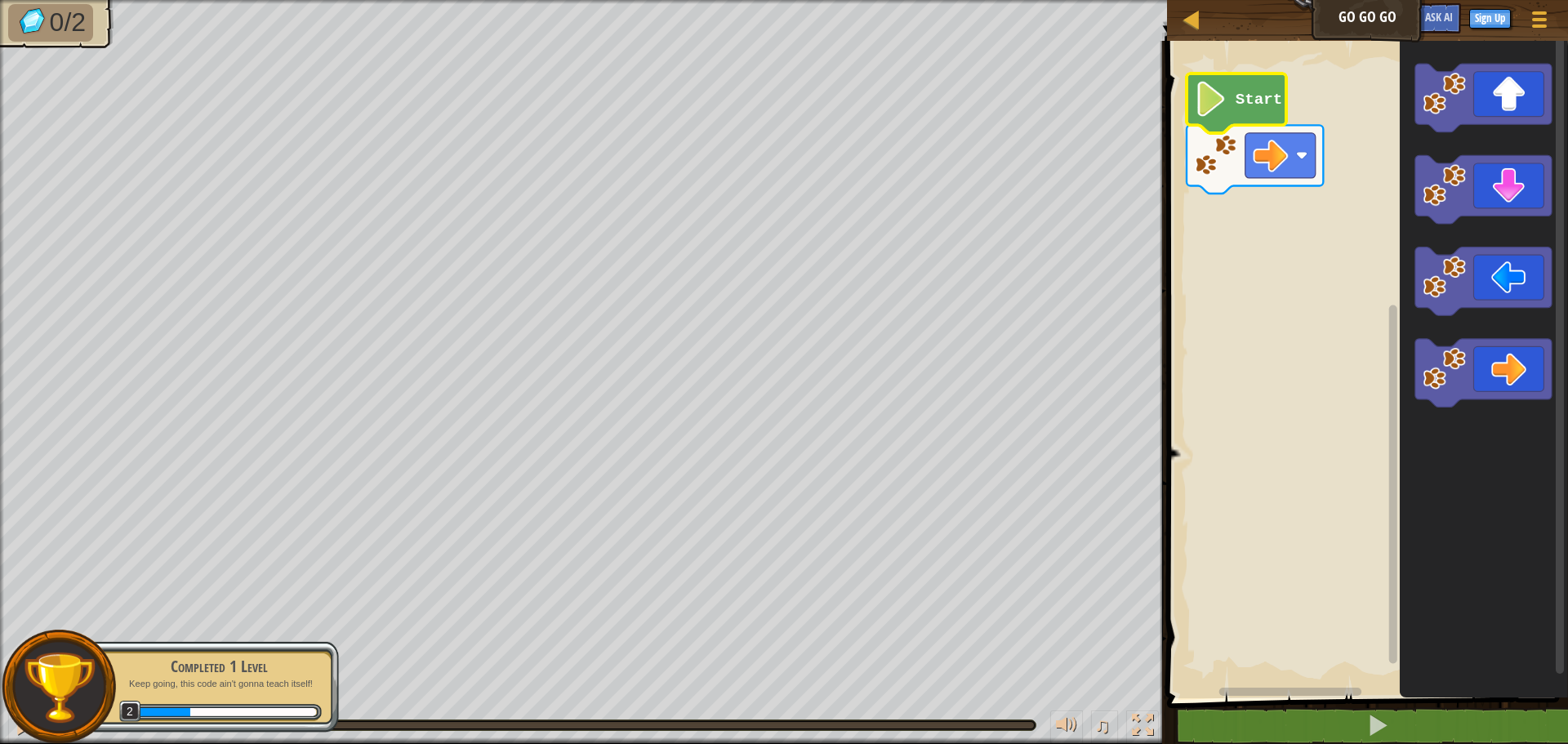
click at [1210, 116] on image "Blockly Workspace" at bounding box center [1212, 99] width 33 height 35
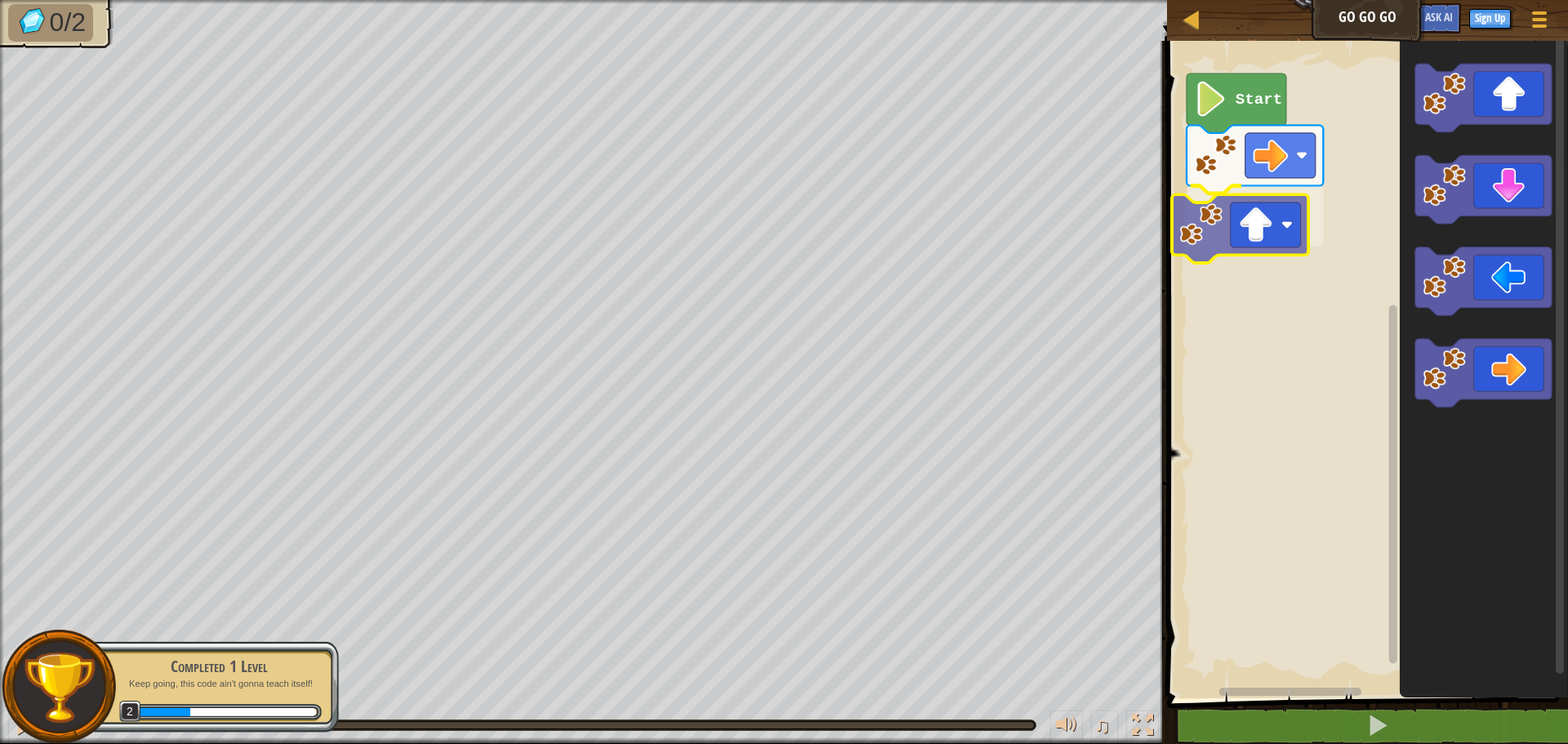
click at [1211, 208] on div "Start" at bounding box center [1365, 365] width 406 height 665
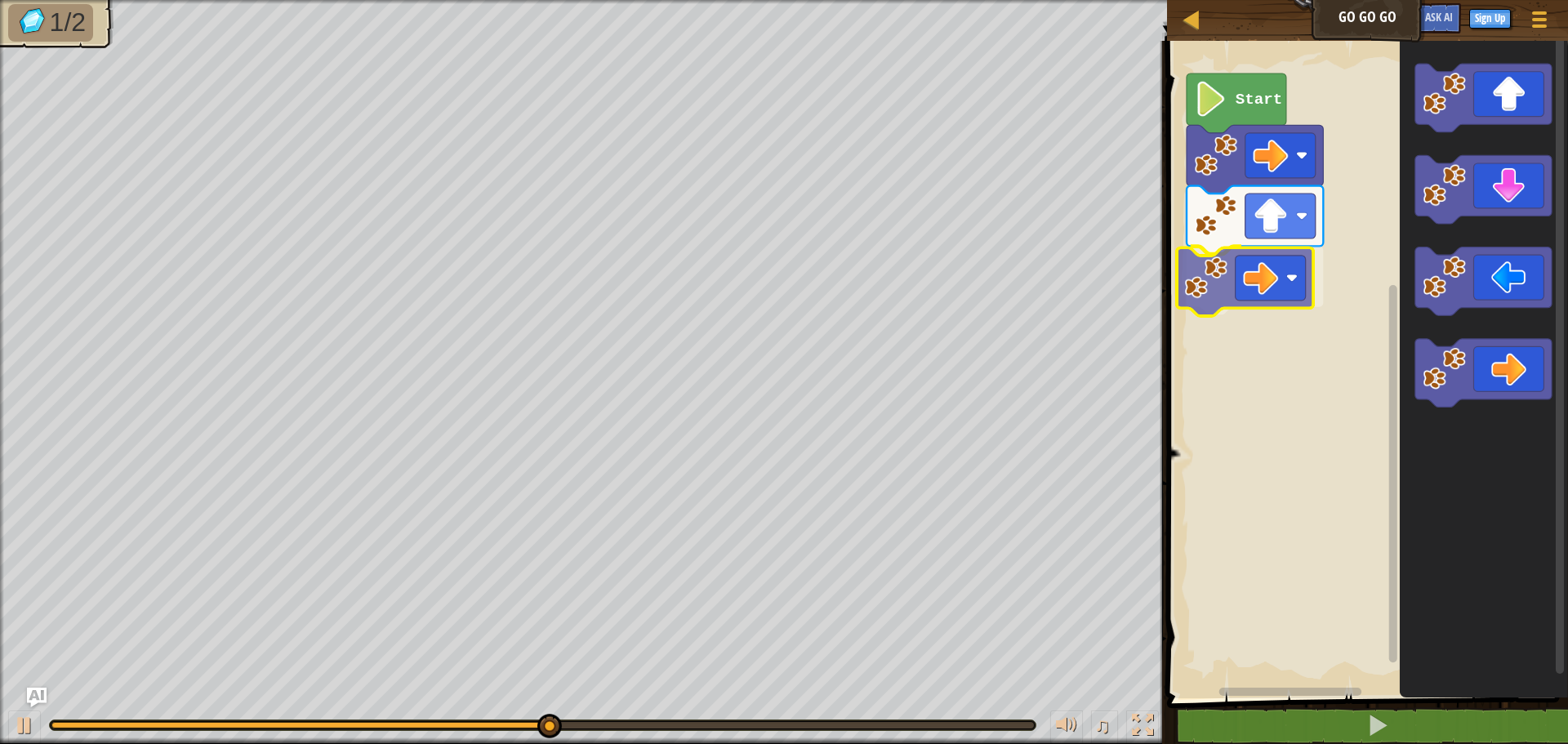
click at [1233, 309] on div "Start" at bounding box center [1365, 365] width 406 height 665
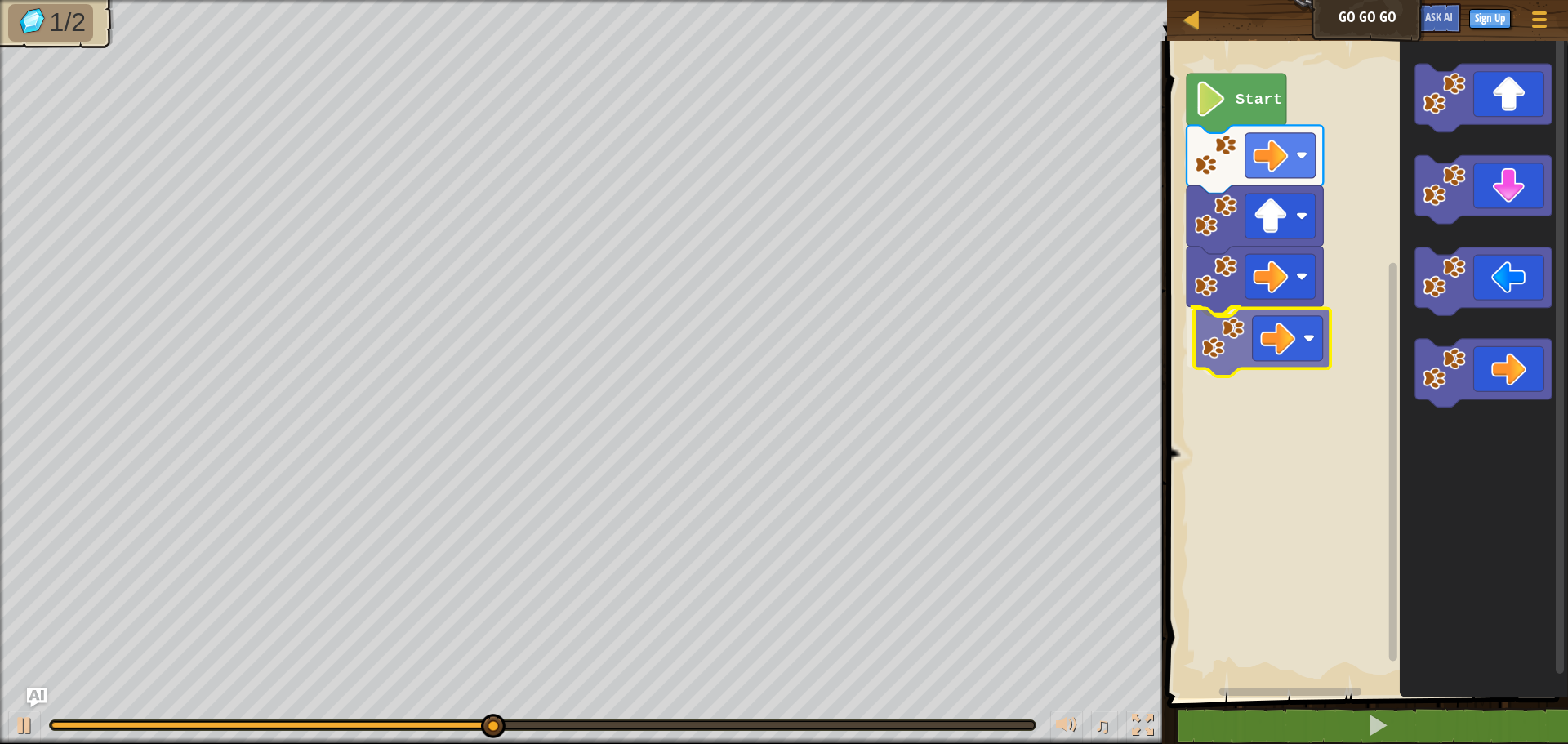
click at [1222, 351] on div "Start" at bounding box center [1365, 365] width 406 height 665
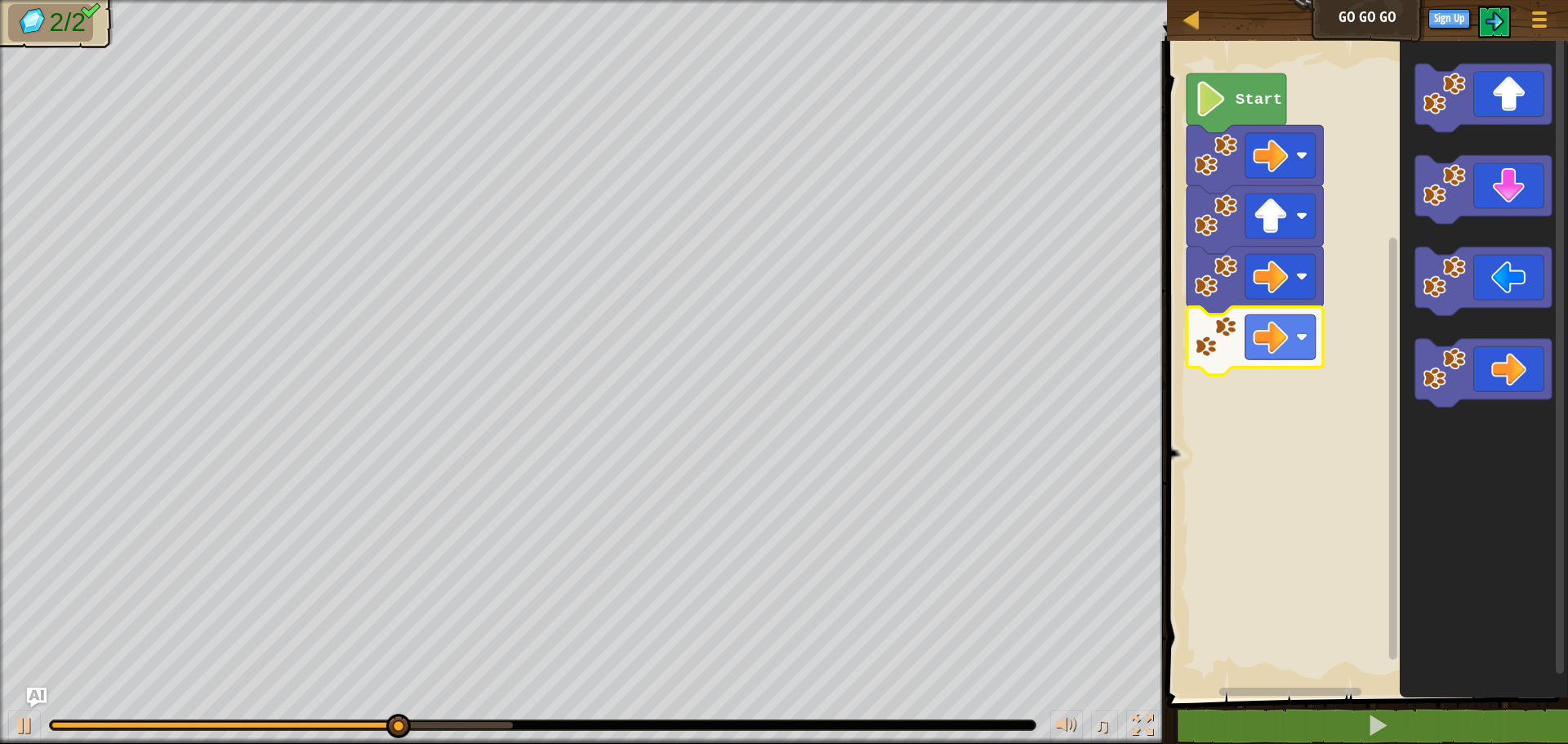
click at [1210, 114] on image "Blockly Workspace" at bounding box center [1212, 99] width 33 height 35
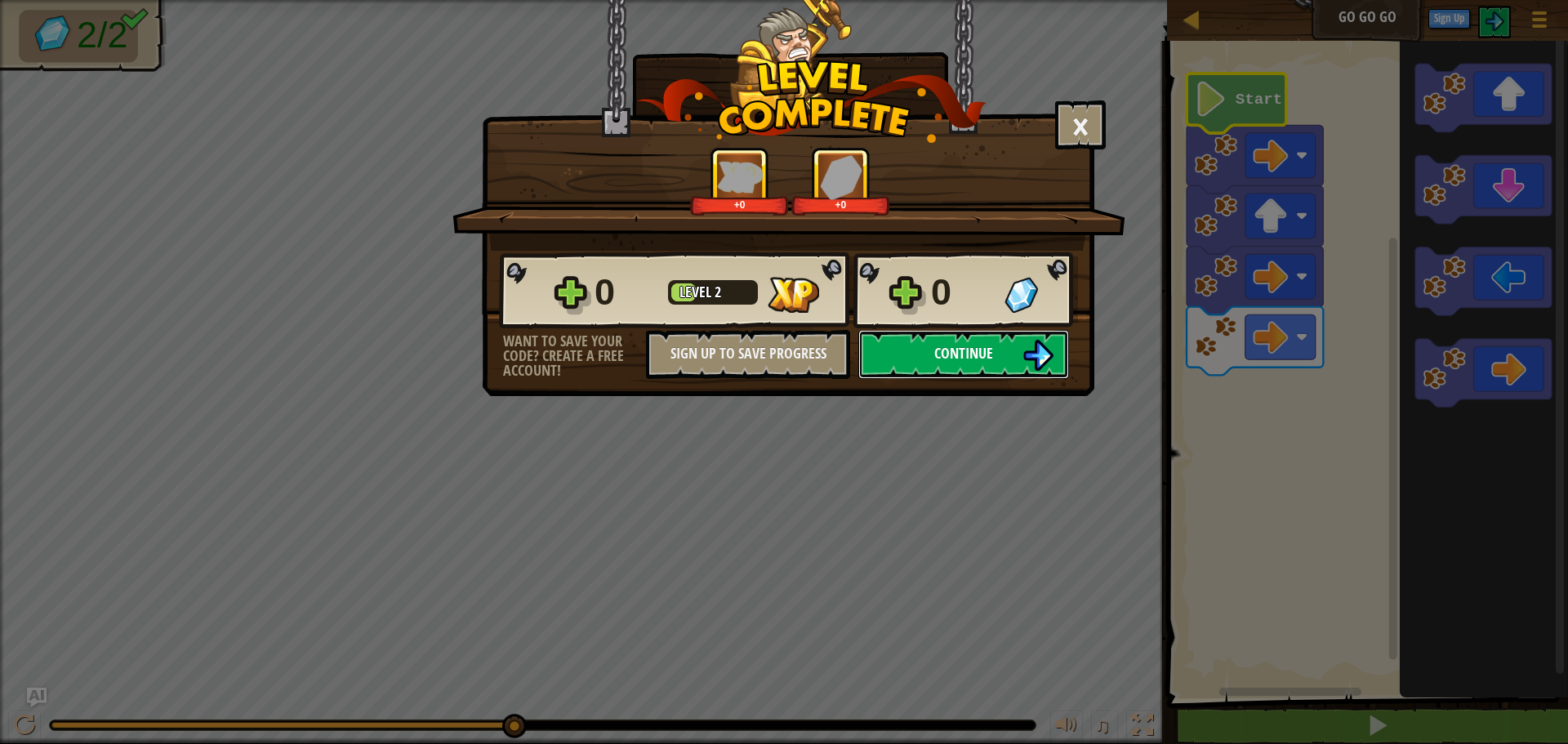
click at [1013, 355] on button "Continue" at bounding box center [963, 354] width 210 height 49
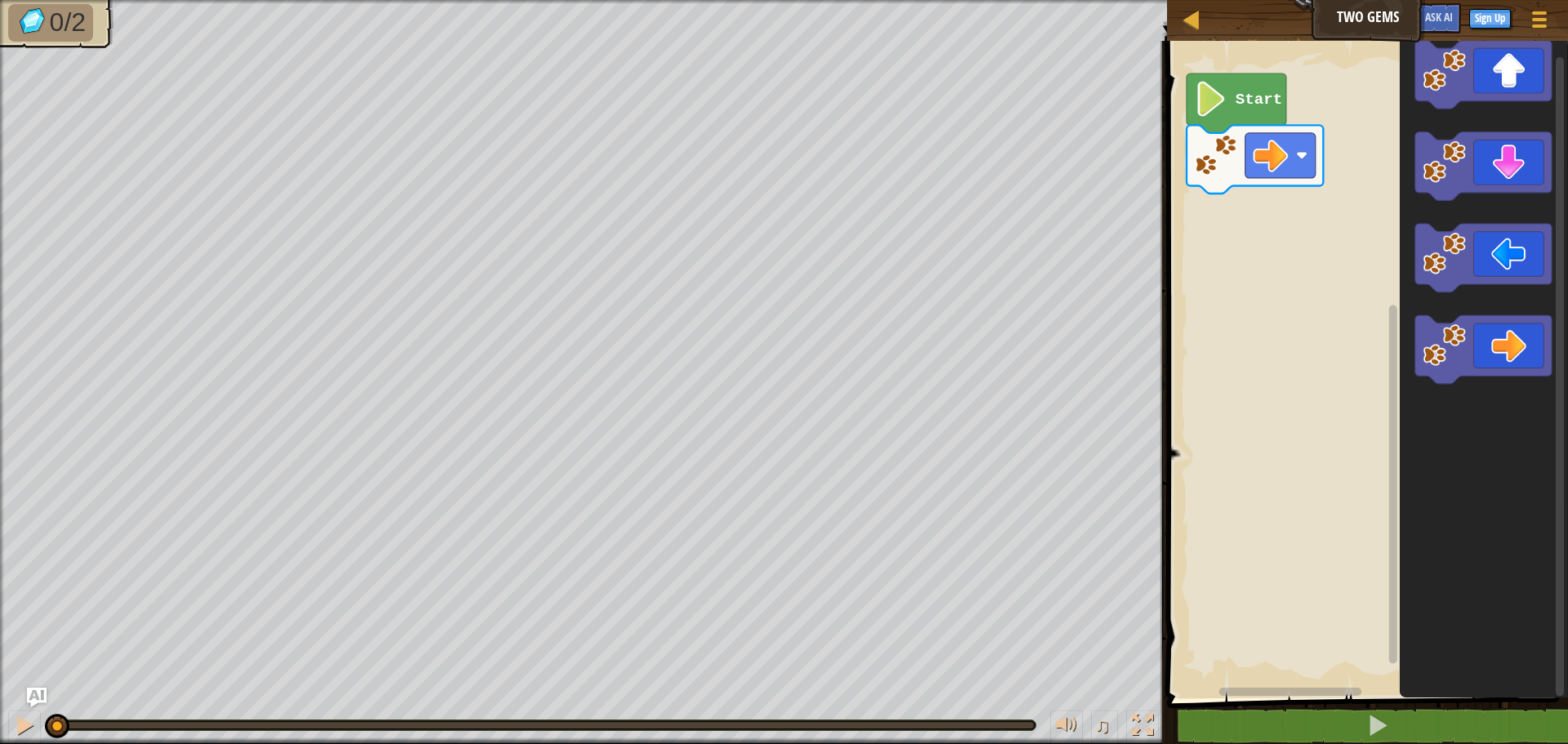
click at [1338, 321] on div "Start" at bounding box center [1365, 365] width 406 height 665
click at [1244, 235] on div "Start" at bounding box center [1365, 365] width 406 height 665
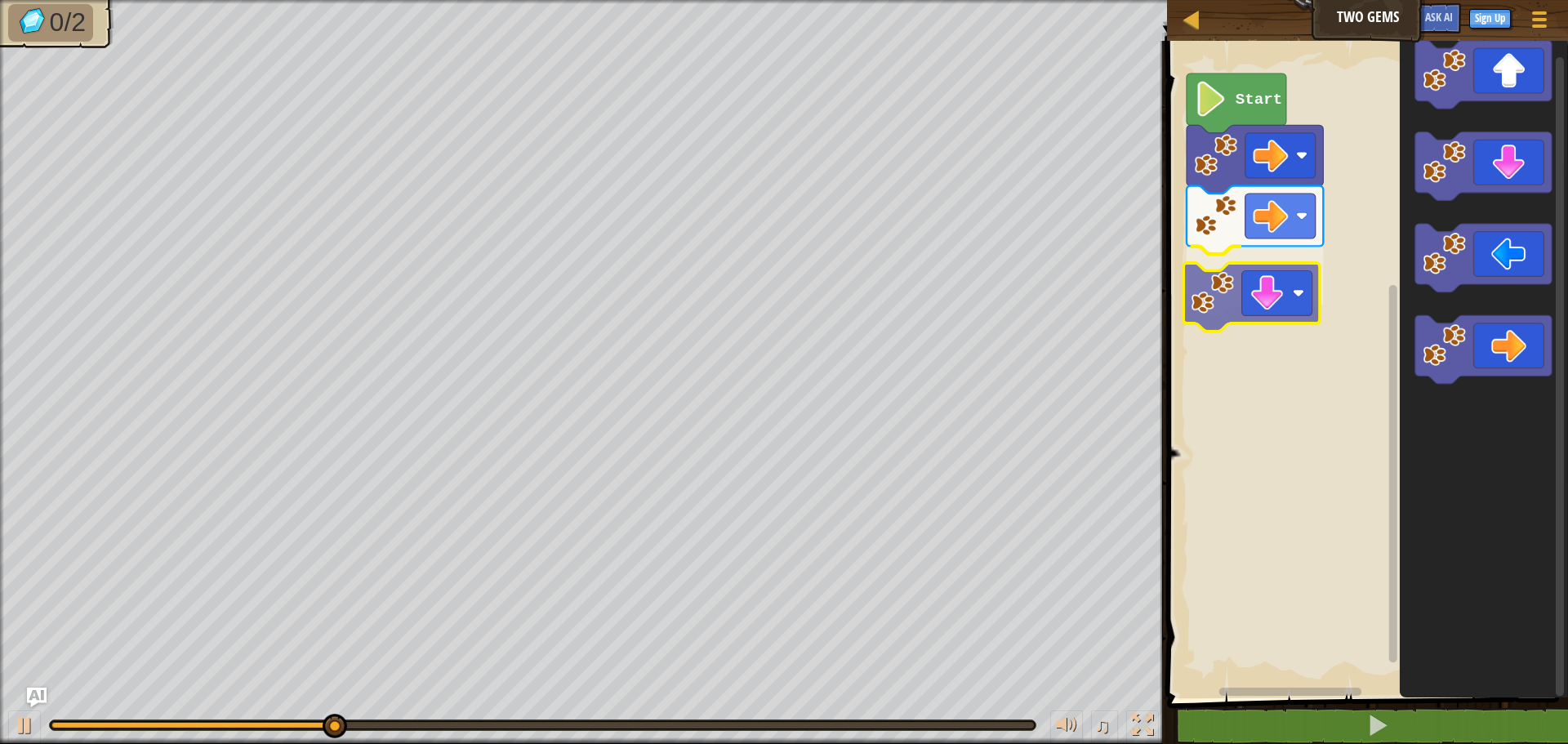
click at [1202, 305] on div "Start" at bounding box center [1365, 365] width 406 height 665
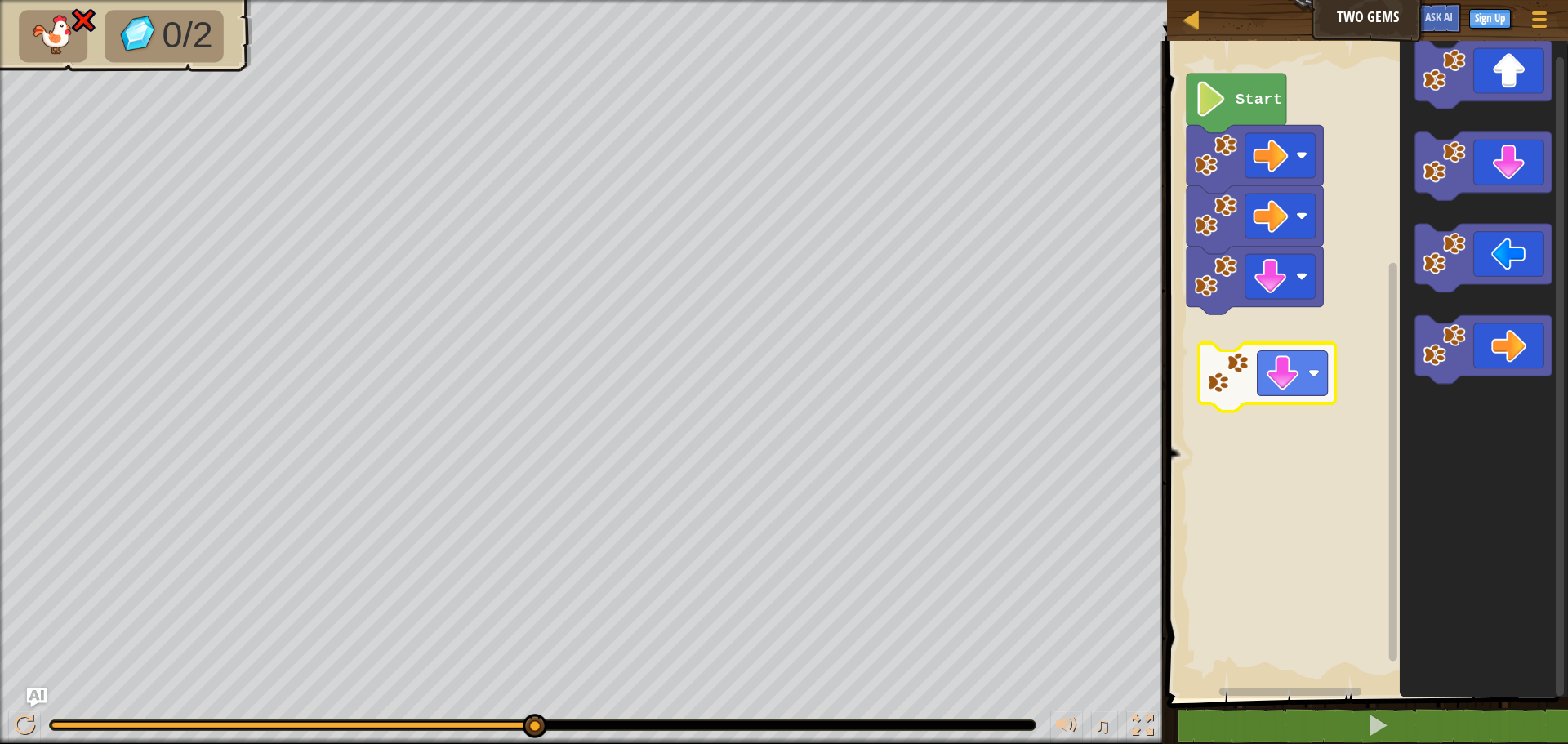
click at [1254, 382] on div "Start" at bounding box center [1365, 365] width 406 height 665
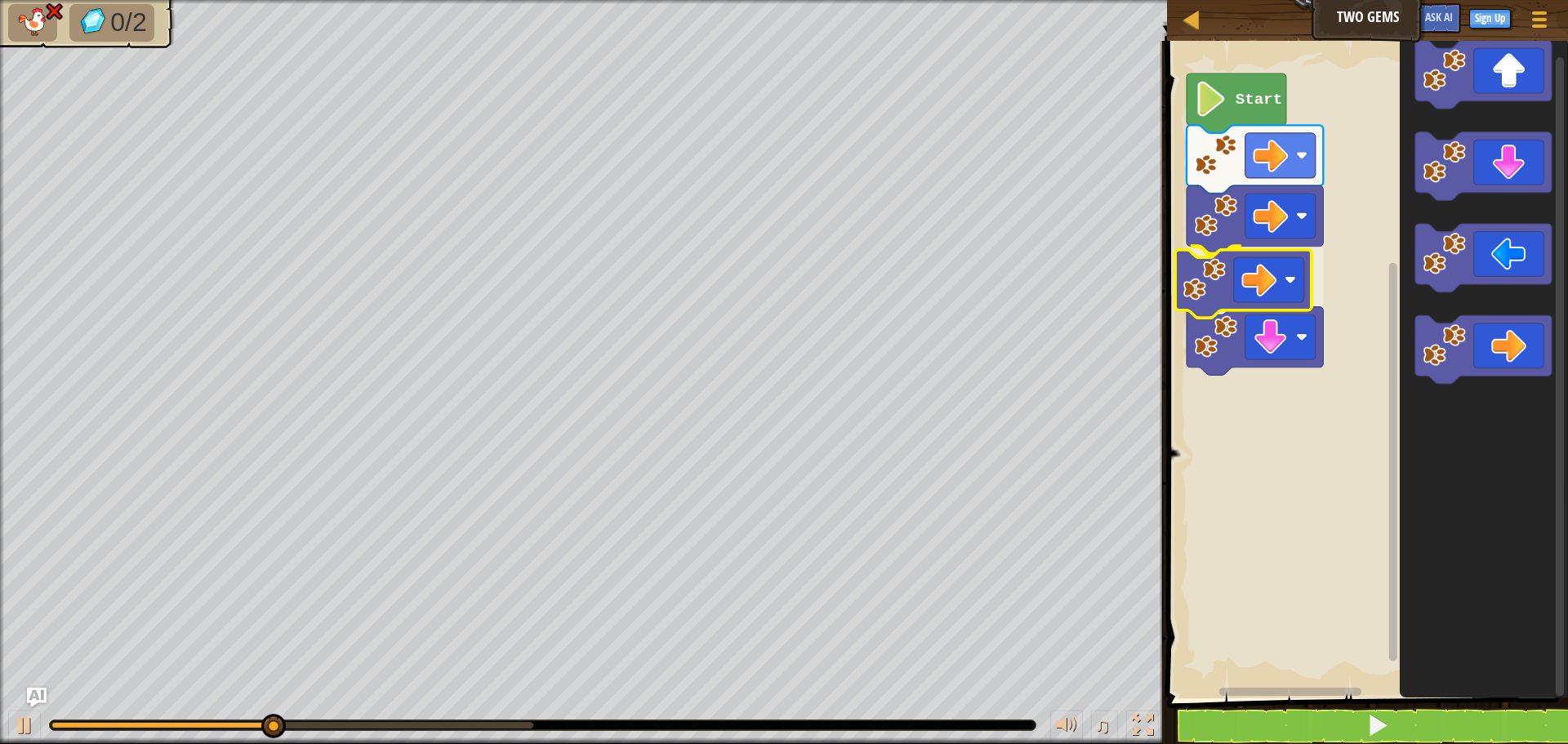
click at [1273, 279] on div "Start" at bounding box center [1365, 365] width 406 height 665
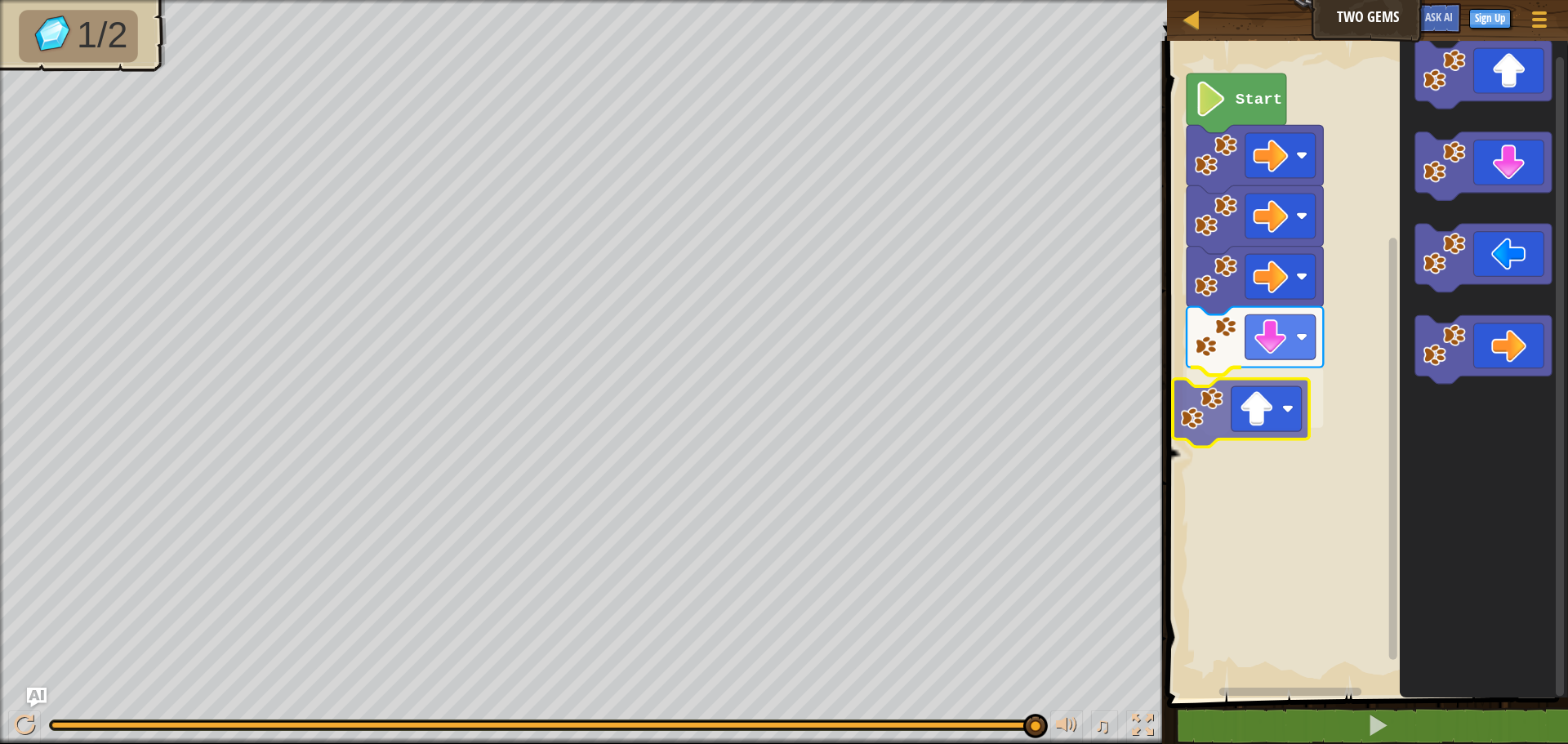
click at [1185, 388] on div "Start" at bounding box center [1365, 365] width 406 height 665
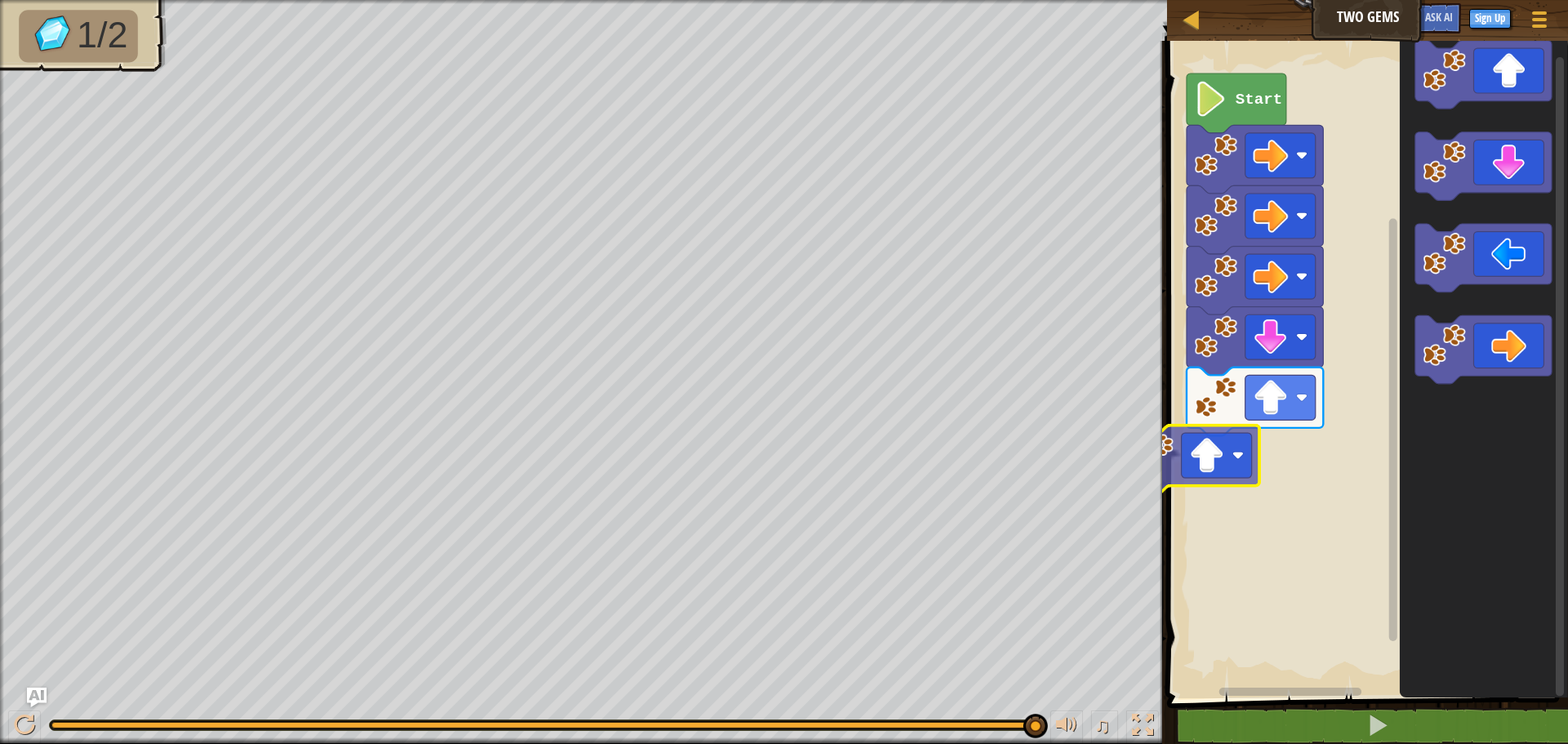
click at [1137, 453] on div "Map Two Gems Game Menu Sign Up Ask AI 1 ההההההההההההההההההההההההההההההההההההההה…" at bounding box center [784, 372] width 1568 height 744
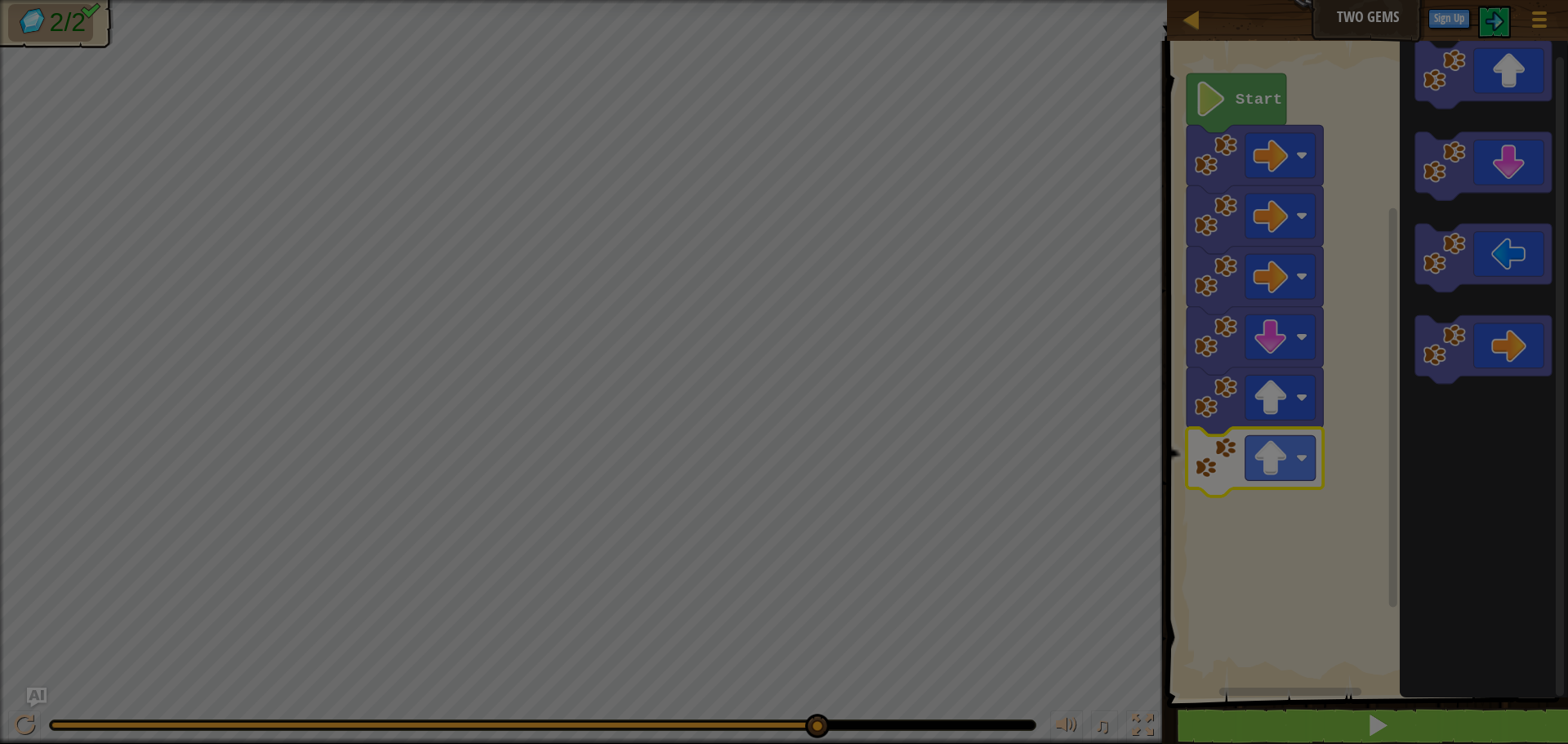
click at [1280, 737] on div at bounding box center [784, 372] width 1568 height 744
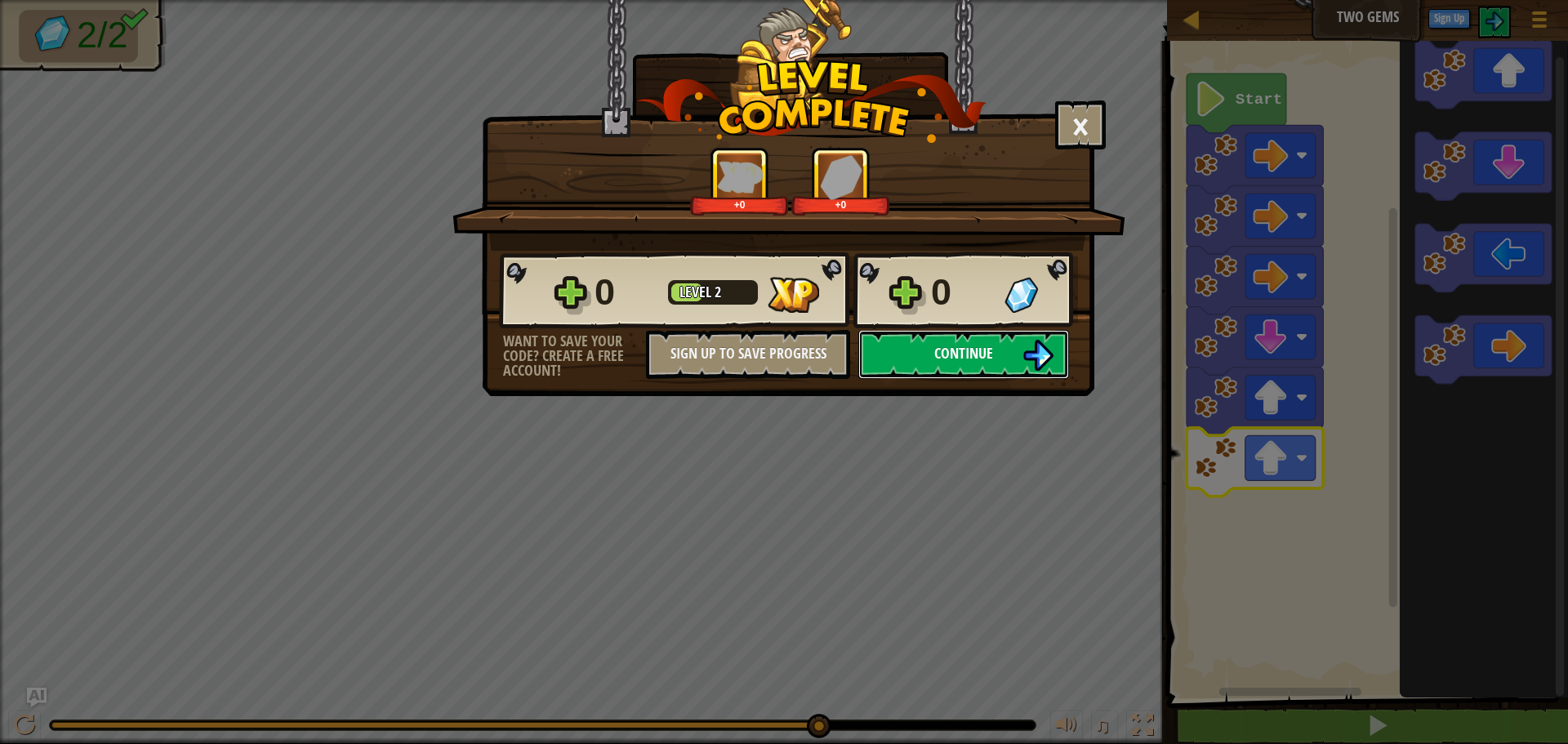
click at [959, 374] on button "Continue" at bounding box center [963, 354] width 210 height 49
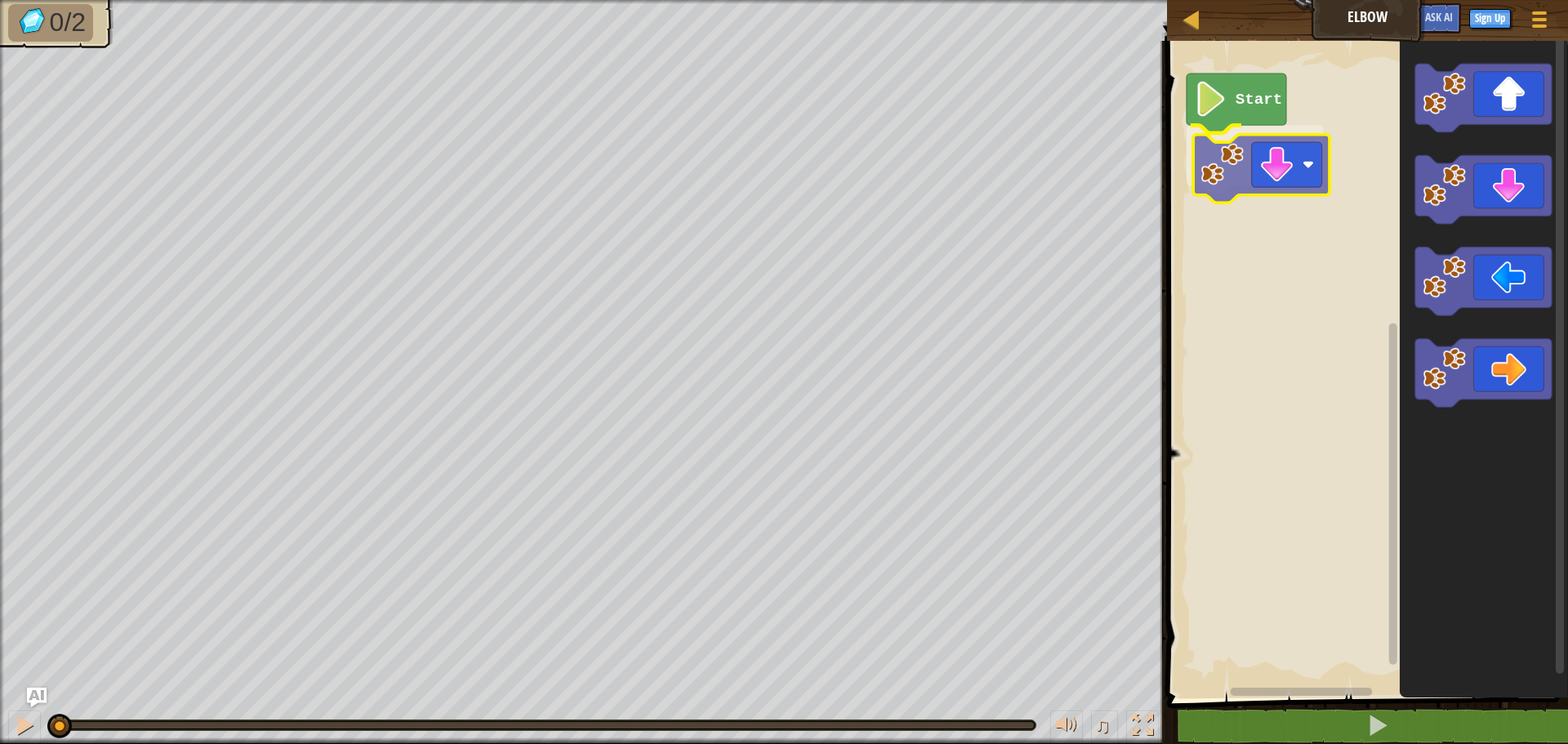
click at [1220, 167] on div "Start" at bounding box center [1365, 365] width 406 height 665
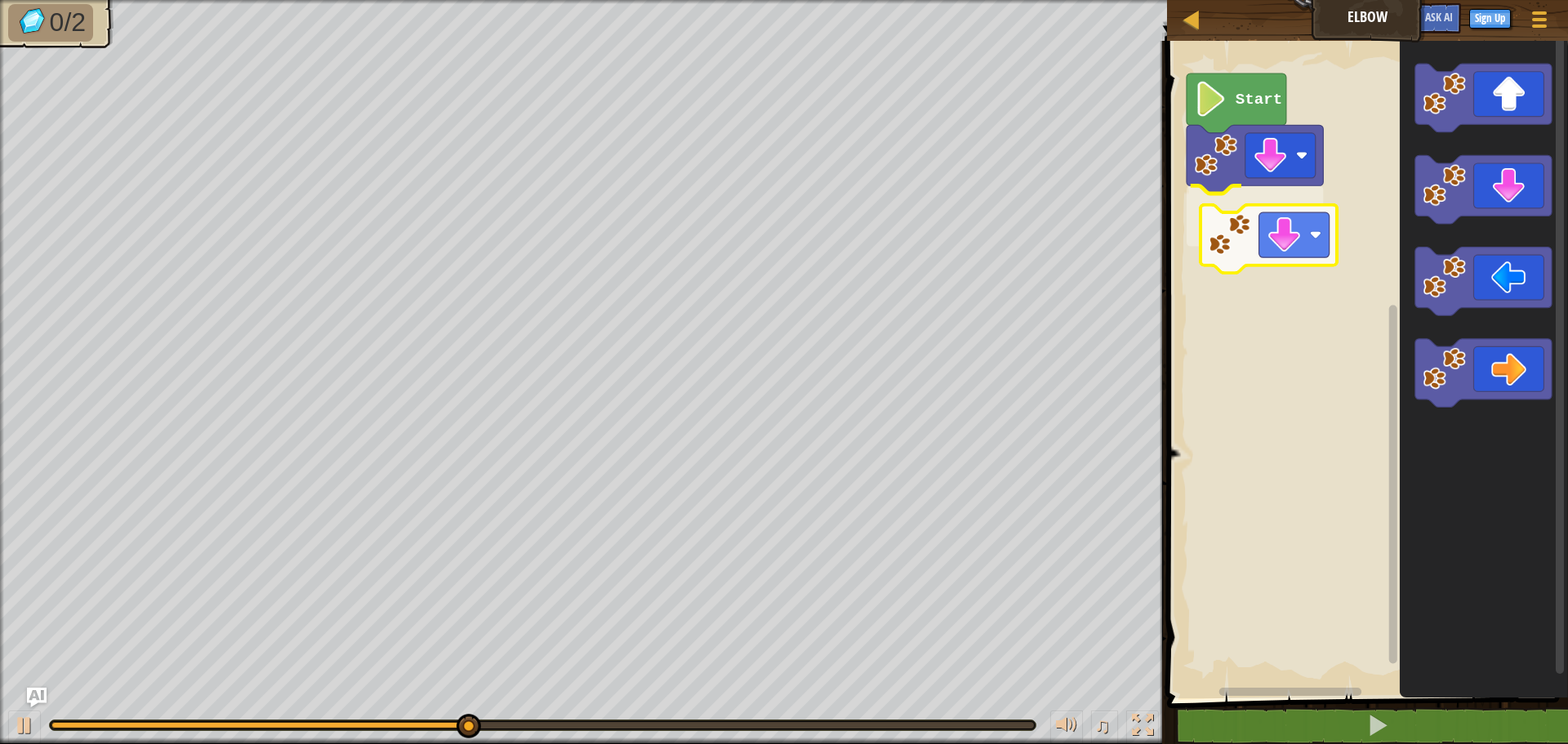
click at [1263, 259] on div "Start" at bounding box center [1365, 365] width 406 height 665
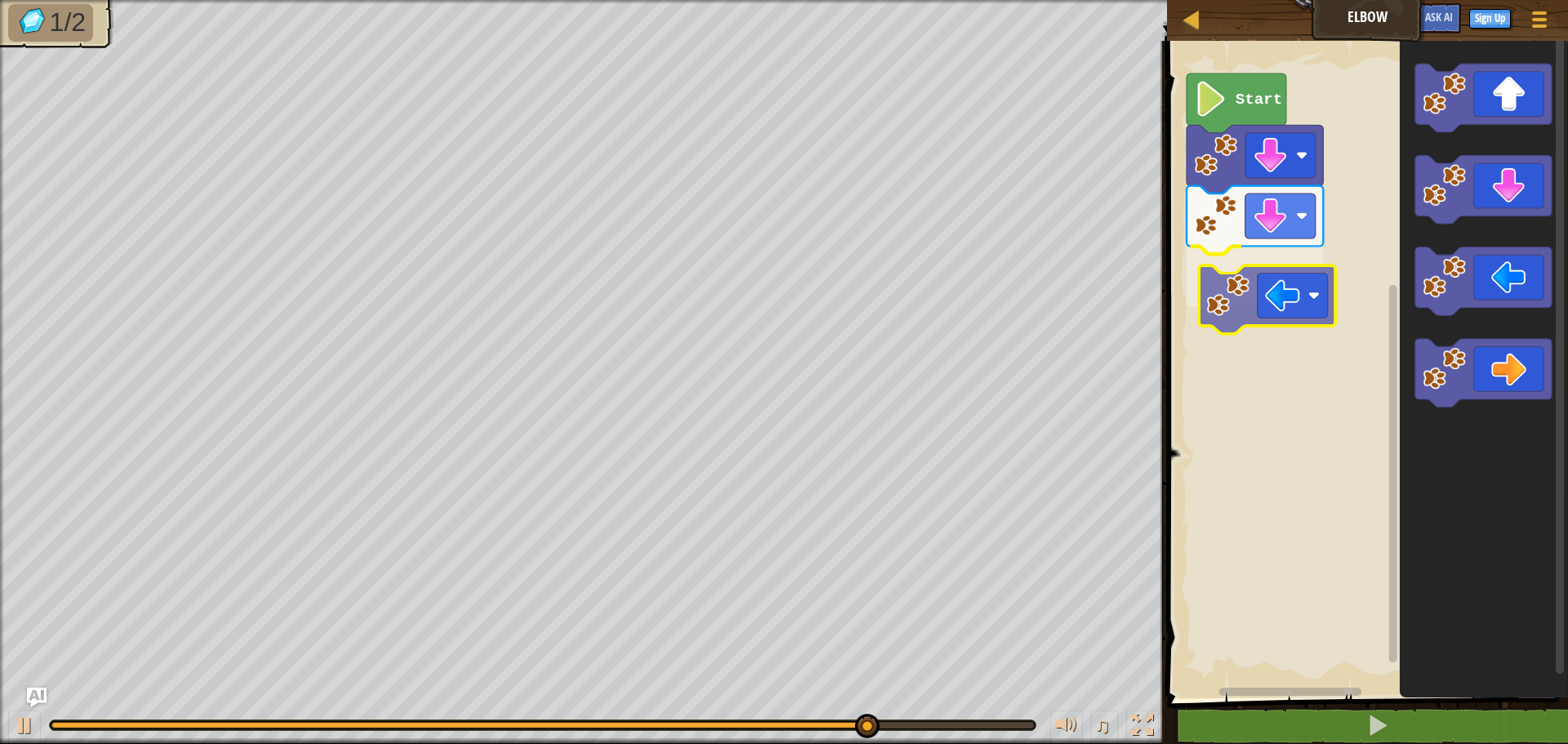
click at [1238, 319] on div "Start" at bounding box center [1365, 365] width 406 height 665
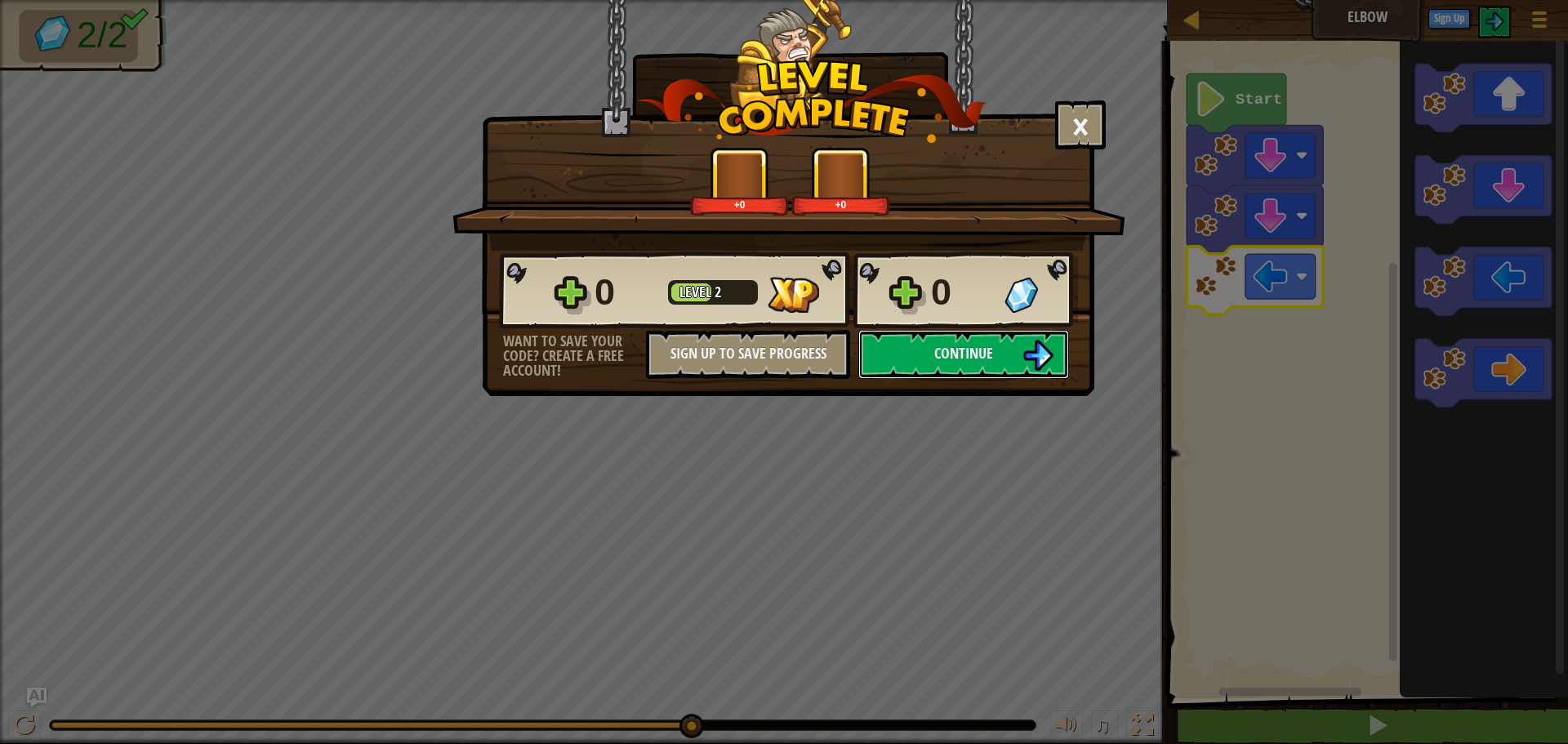
click at [960, 353] on span "Continue" at bounding box center [963, 353] width 58 height 20
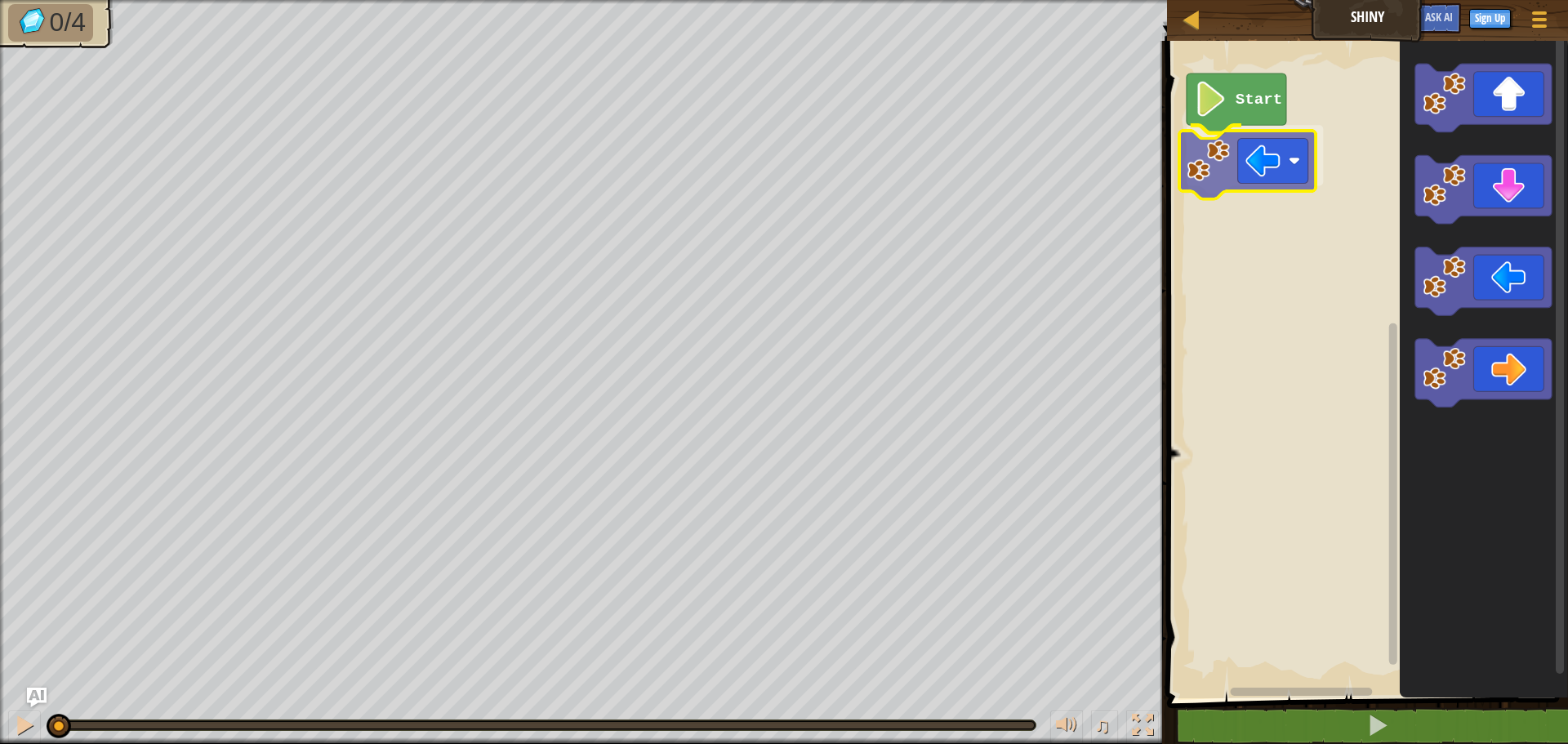
click at [1228, 166] on div "Start" at bounding box center [1365, 365] width 406 height 665
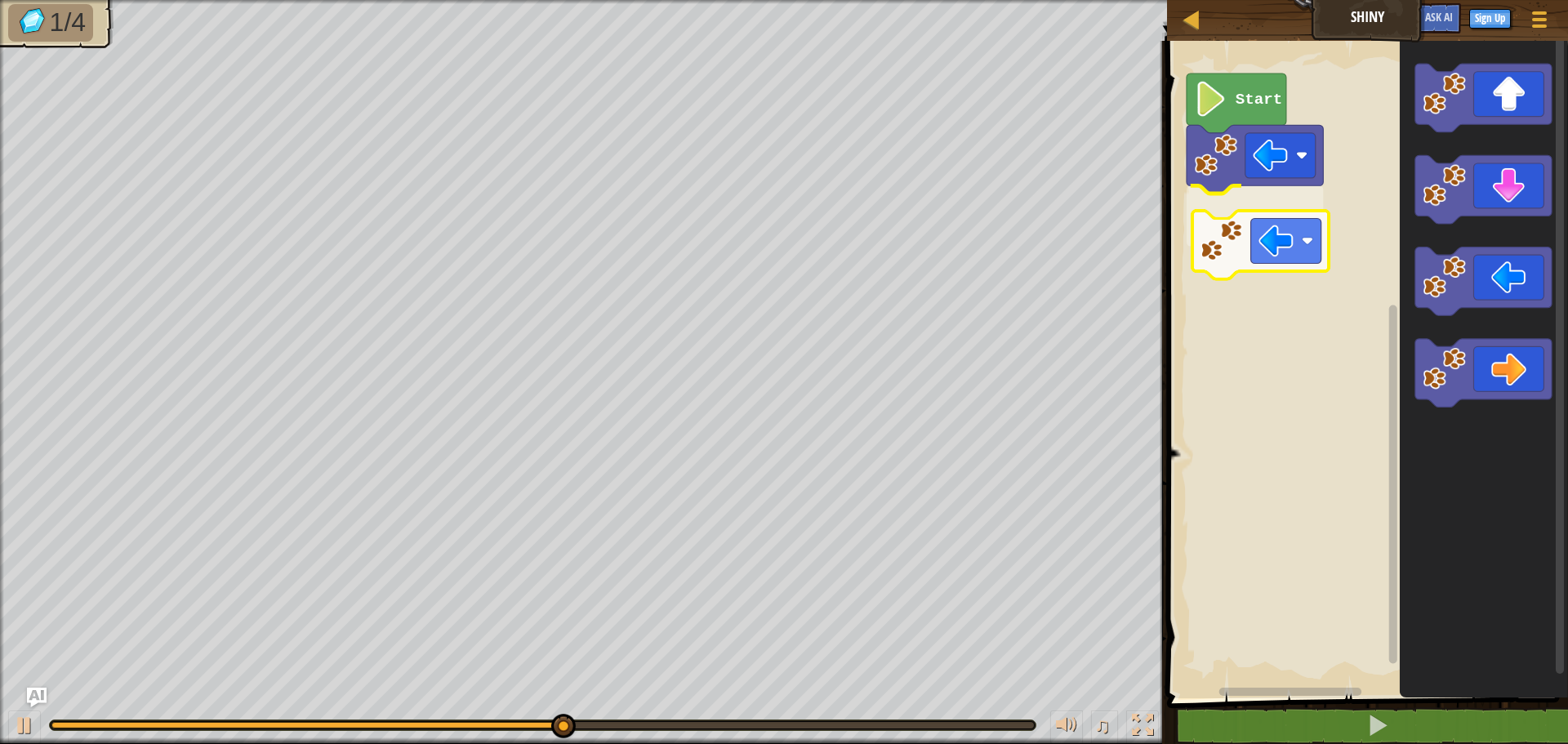
click at [1236, 238] on div "Start" at bounding box center [1365, 365] width 406 height 665
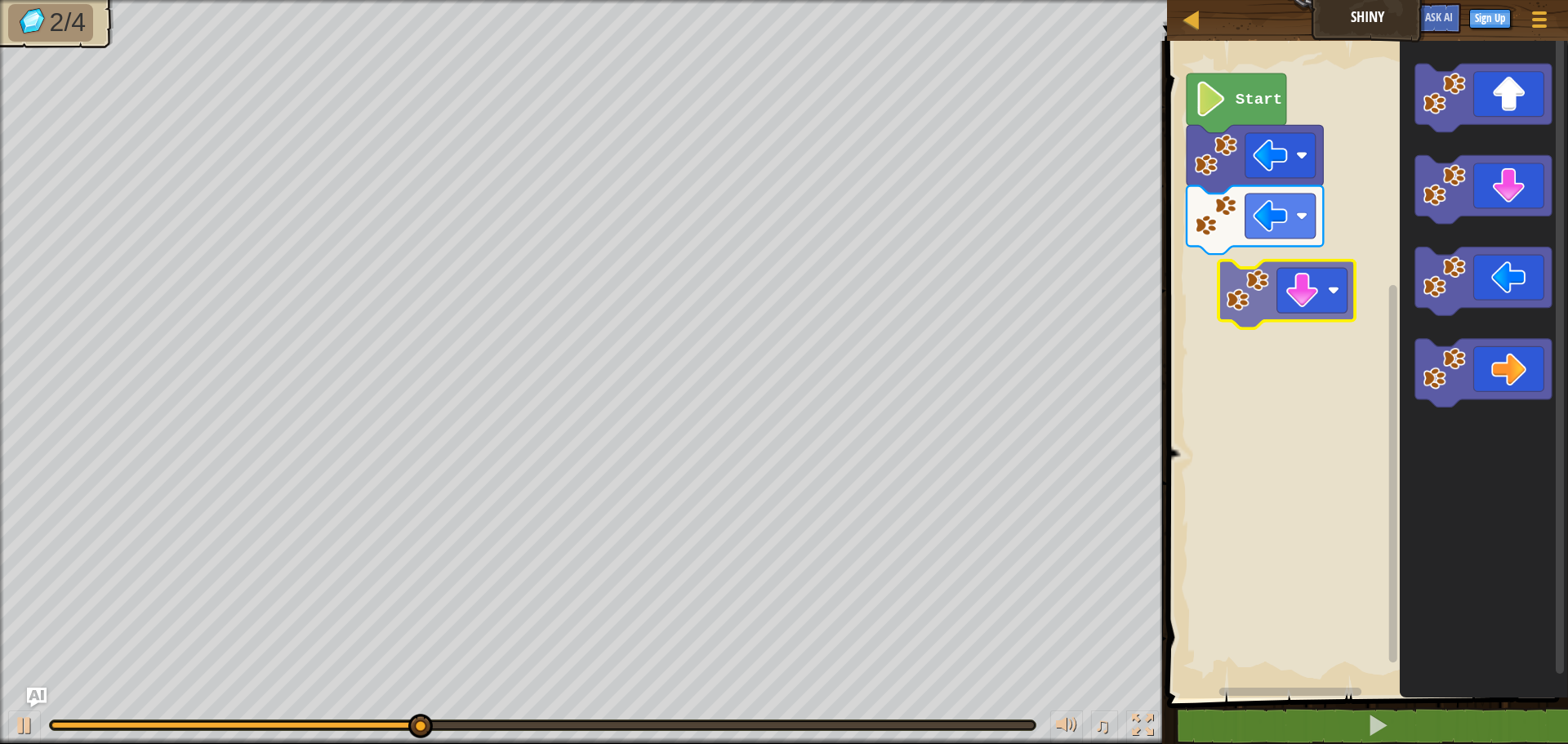
click at [1253, 296] on div "Start" at bounding box center [1365, 365] width 406 height 665
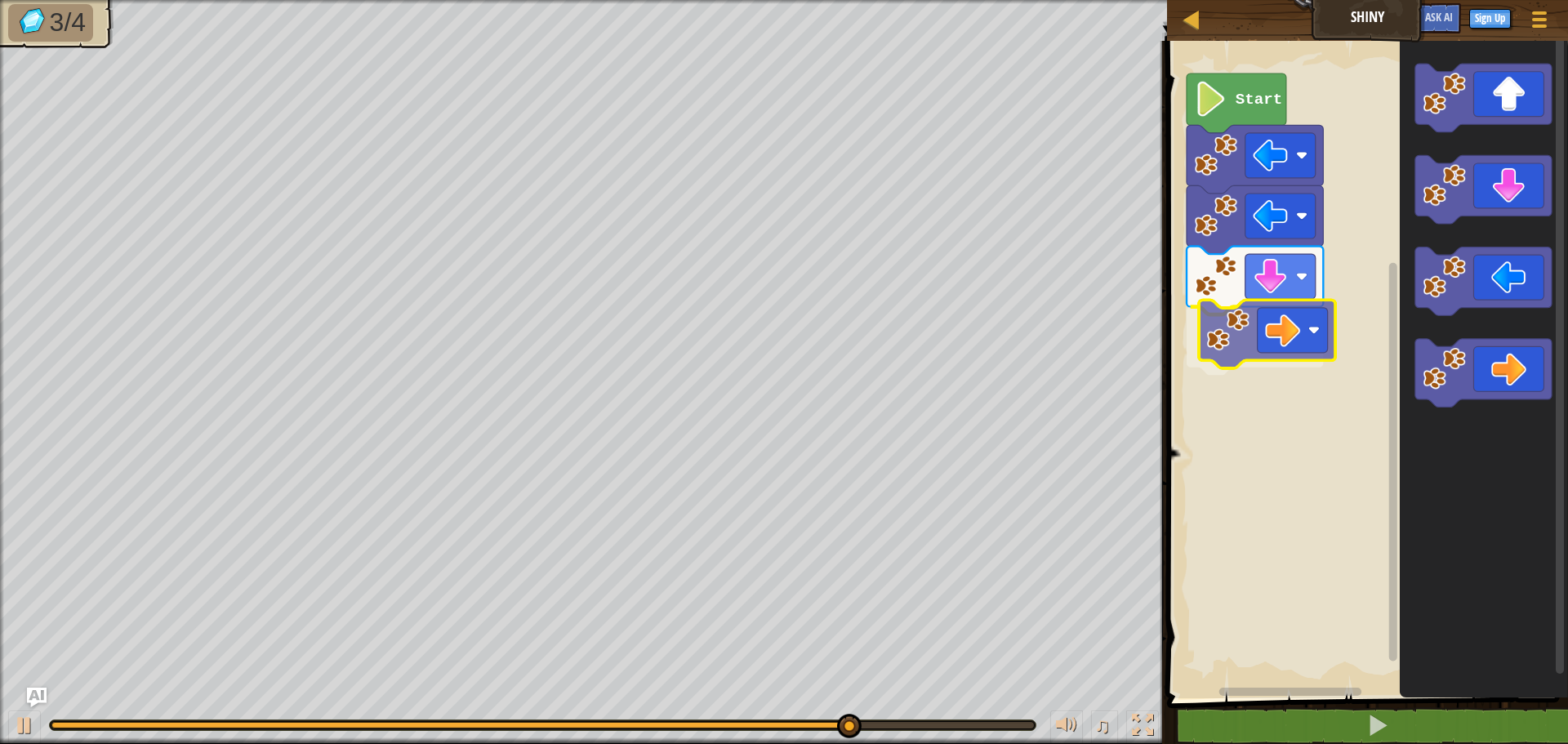
click at [1228, 318] on div "Start" at bounding box center [1365, 365] width 406 height 665
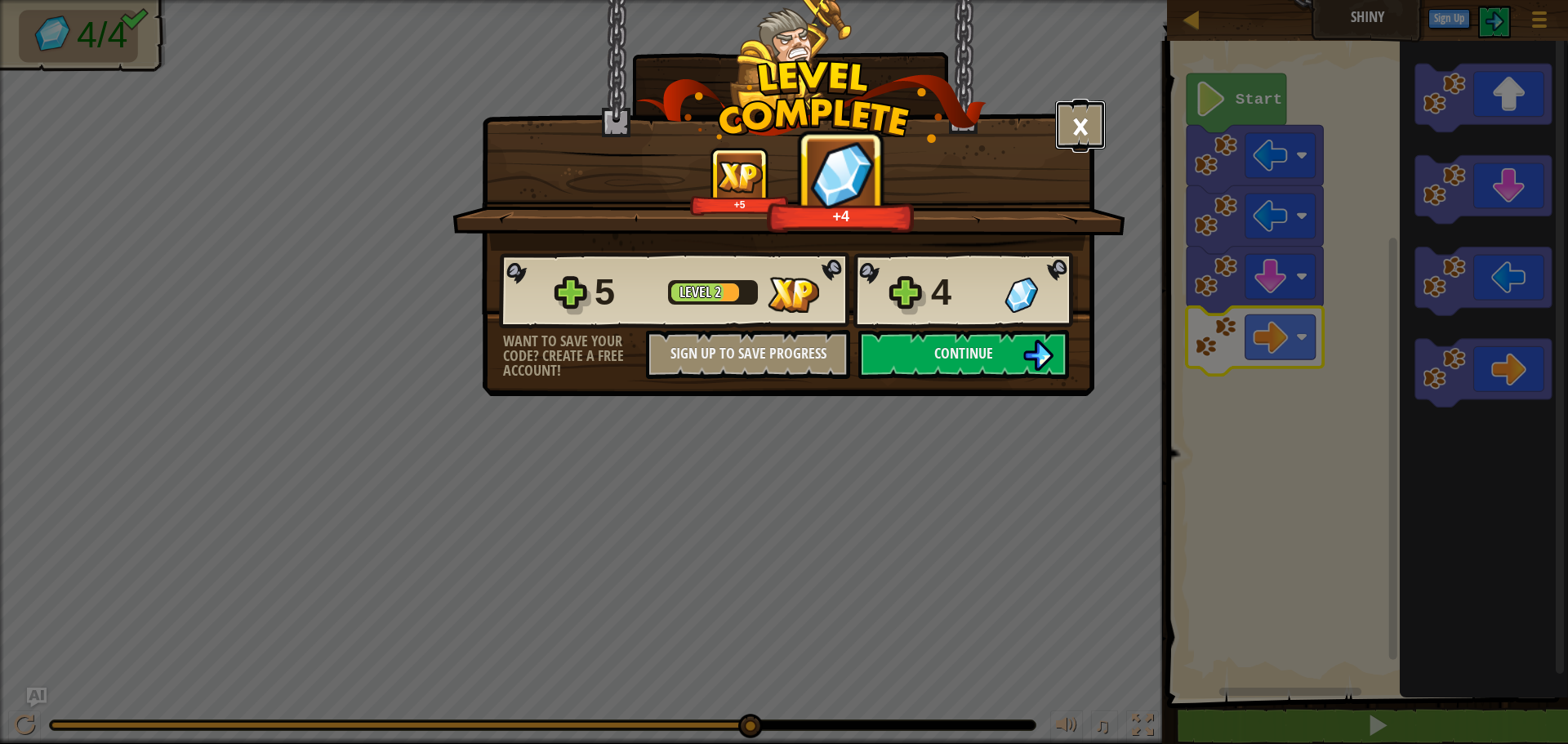
click at [1073, 111] on button "×" at bounding box center [1081, 124] width 51 height 49
